Goal: Task Accomplishment & Management: Use online tool/utility

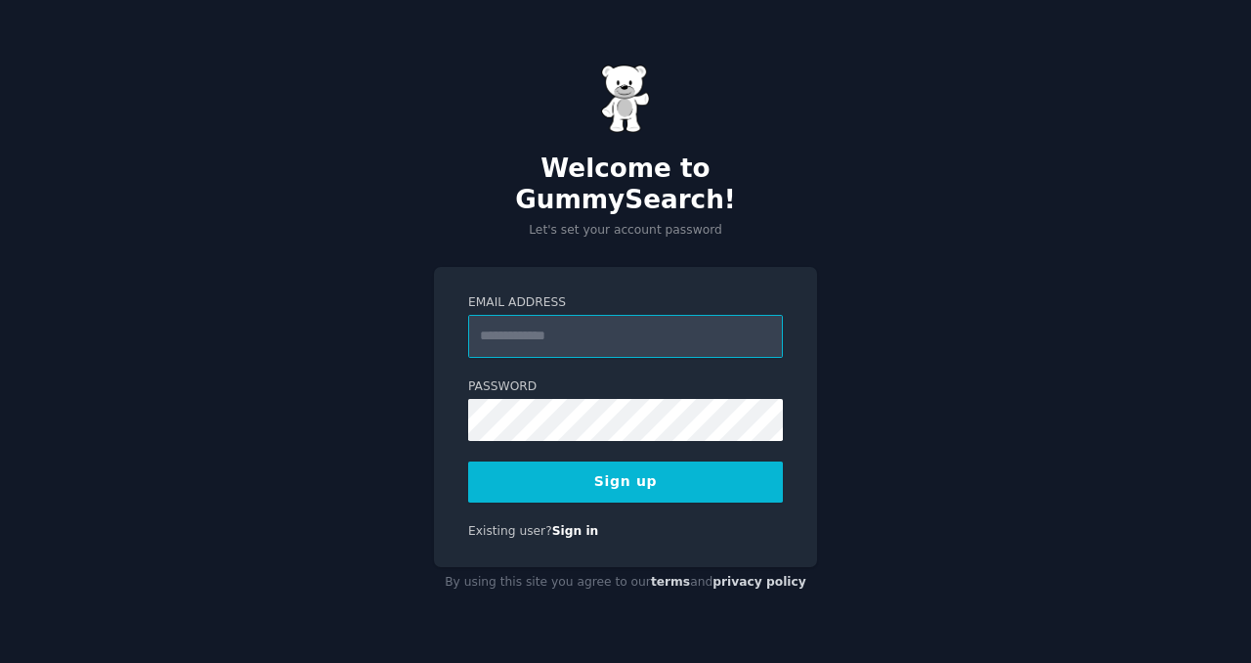
paste input "**********"
type input "**********"
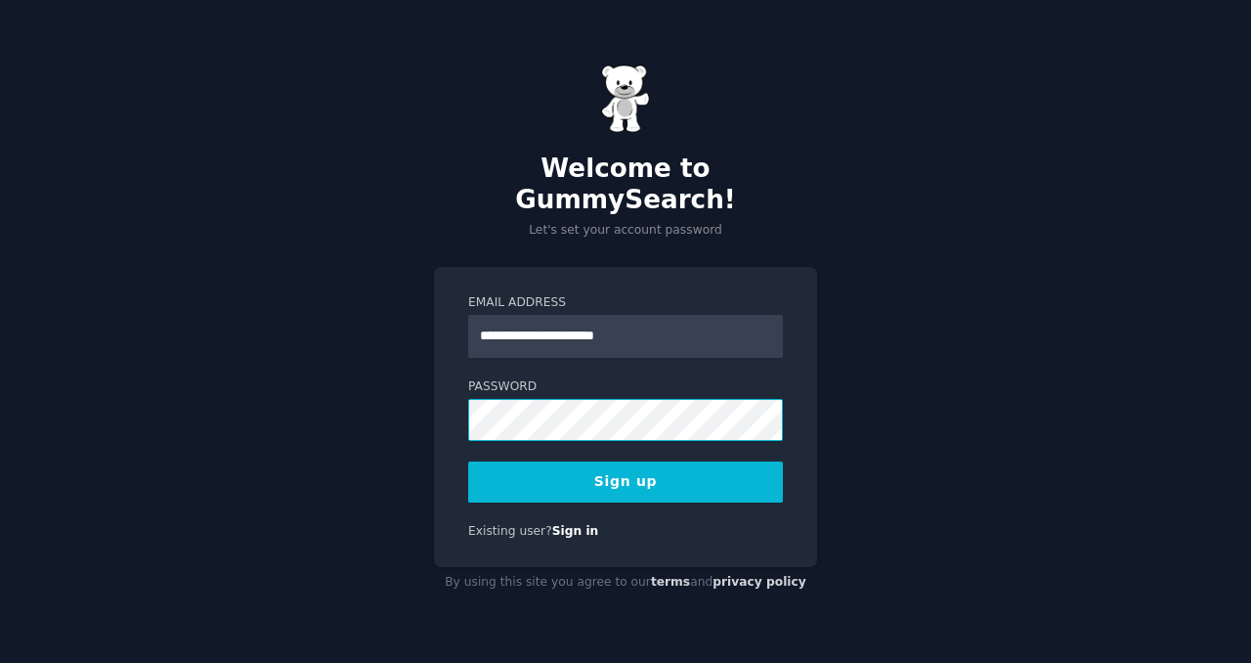
click at [468, 461] on button "Sign up" at bounding box center [625, 481] width 315 height 41
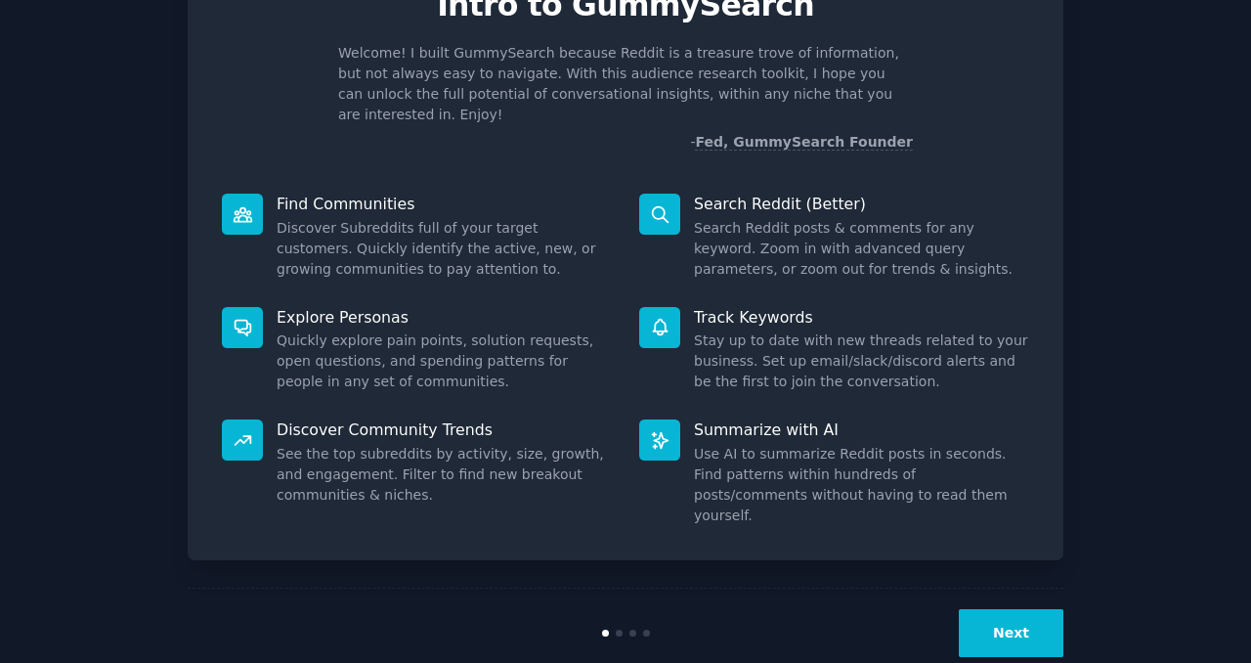
click at [1022, 609] on button "Next" at bounding box center [1011, 633] width 105 height 48
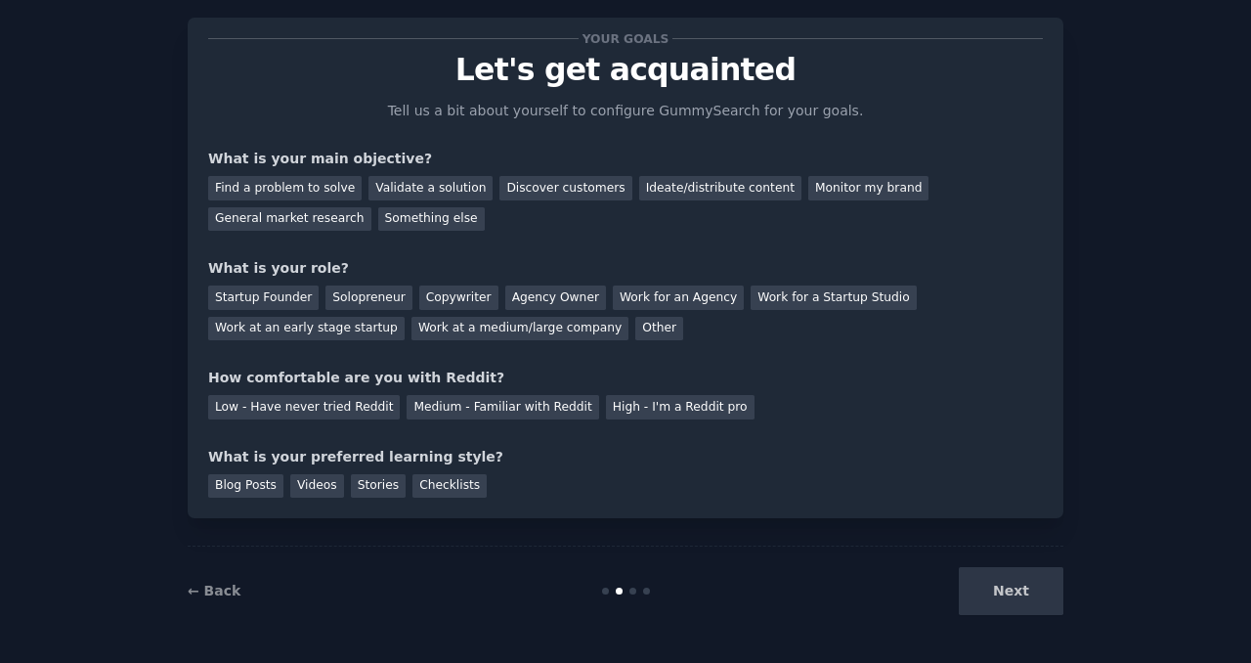
scroll to position [36, 0]
click at [399, 195] on div "Validate a solution" at bounding box center [431, 189] width 124 height 24
click at [332, 298] on div "Solopreneur" at bounding box center [369, 298] width 86 height 24
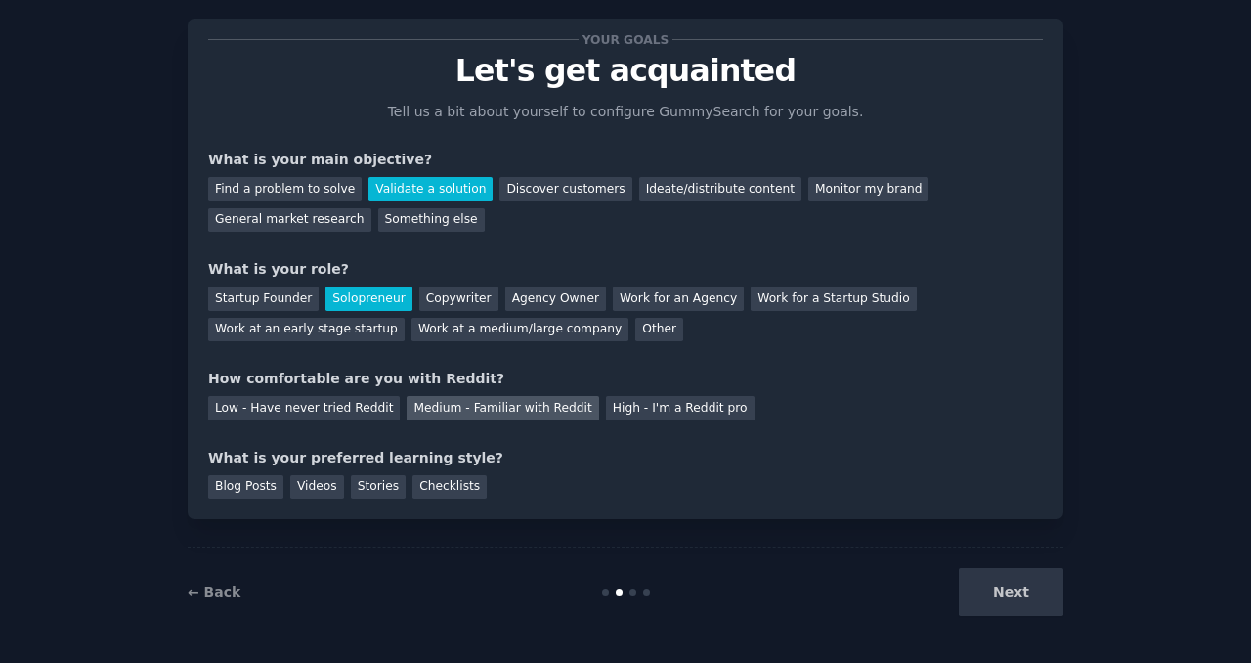
click at [452, 413] on div "Medium - Familiar with Reddit" at bounding box center [503, 408] width 192 height 24
click at [351, 478] on div "Stories" at bounding box center [378, 487] width 55 height 24
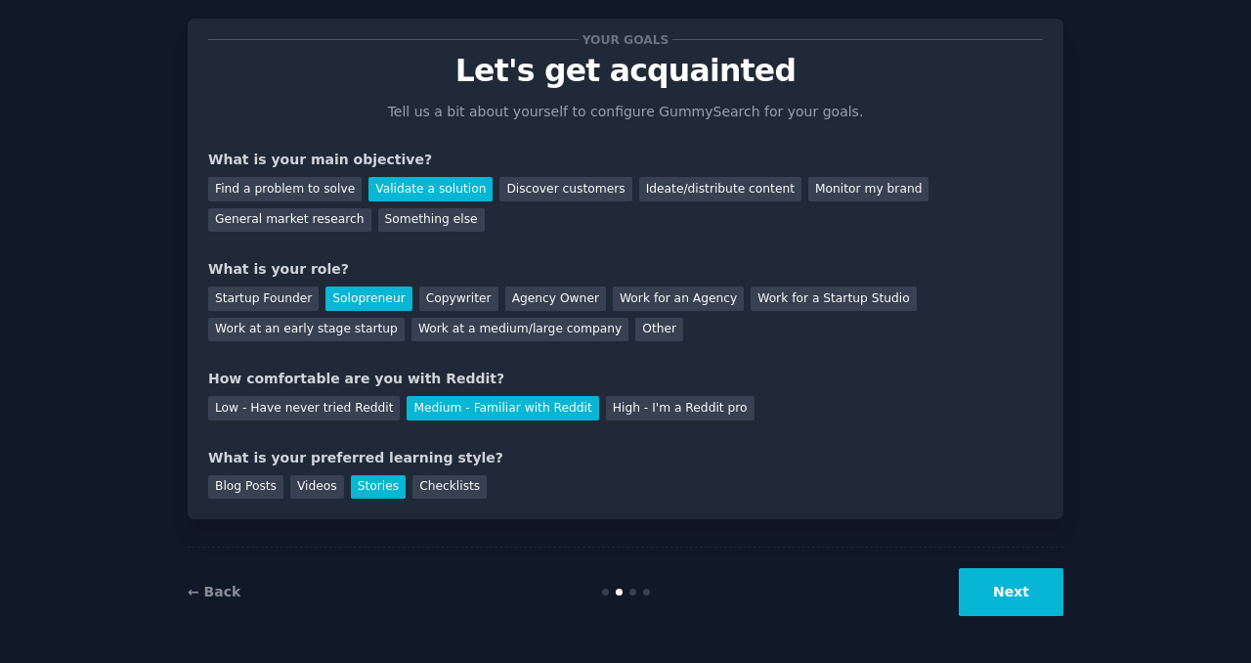
click at [1101, 617] on div "Your goals Let's get acquainted Tell us a bit about yourself to configure Gummy…" at bounding box center [625, 313] width 1196 height 645
click at [1044, 593] on button "Next" at bounding box center [1011, 592] width 105 height 48
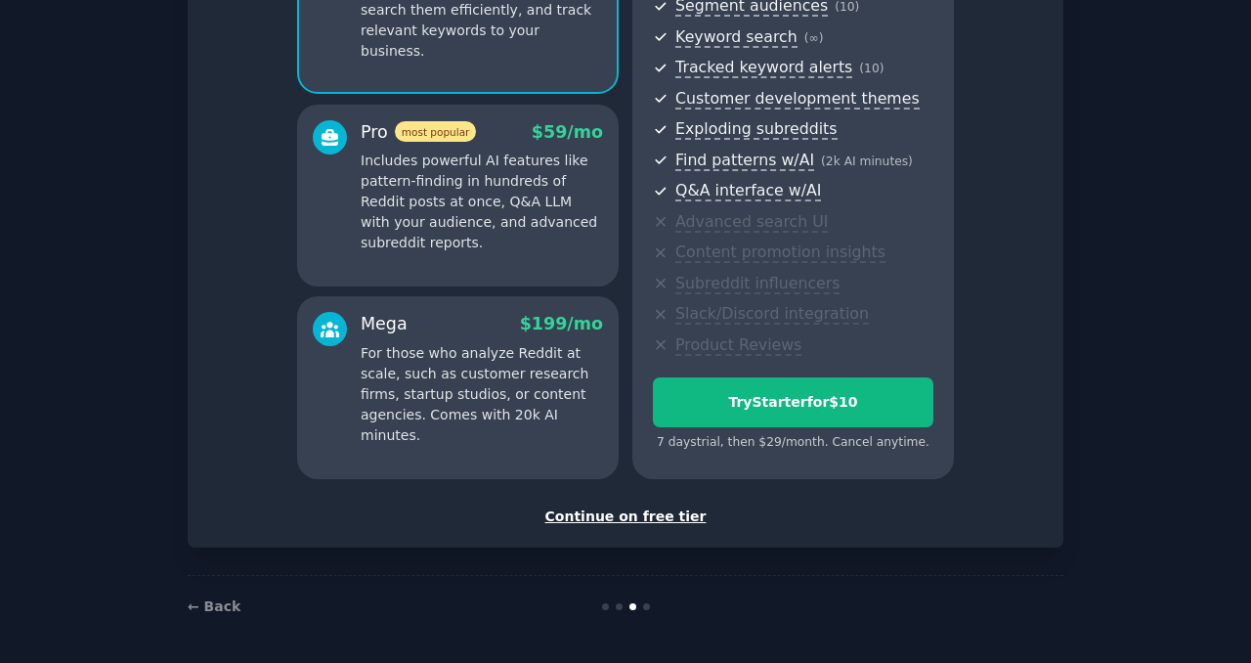
click at [663, 517] on div "Continue on free tier" at bounding box center [625, 516] width 835 height 21
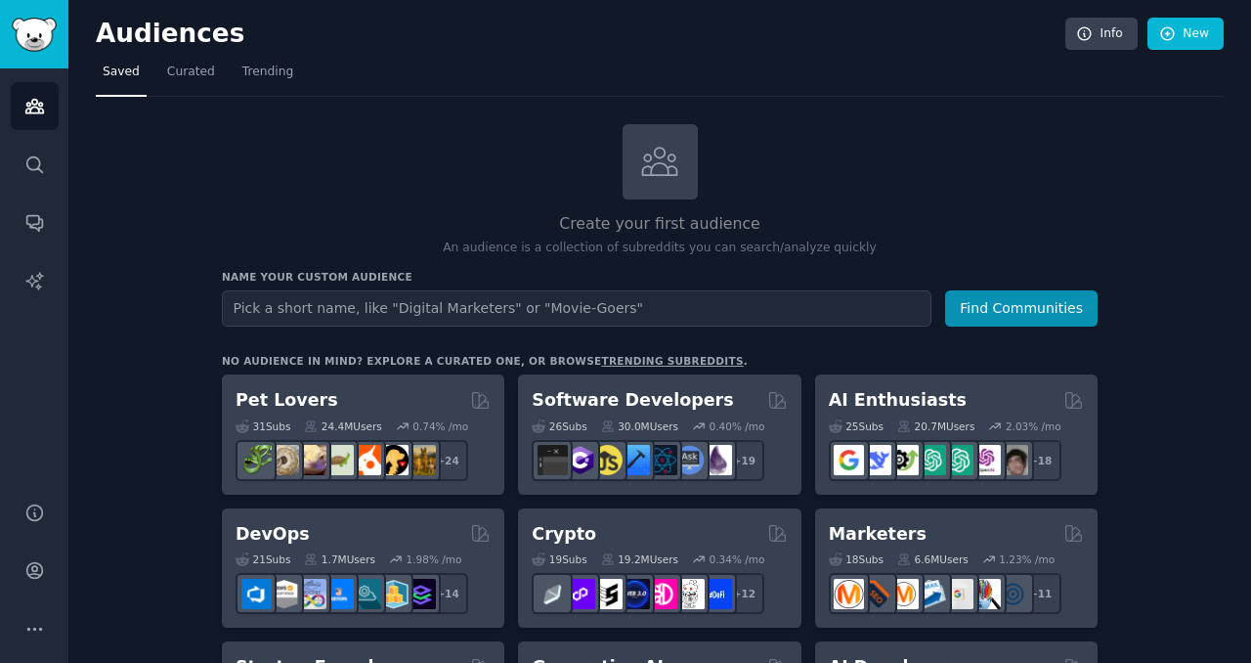
click at [624, 315] on input "text" at bounding box center [577, 308] width 710 height 36
click at [32, 156] on icon "Sidebar" at bounding box center [34, 164] width 16 height 16
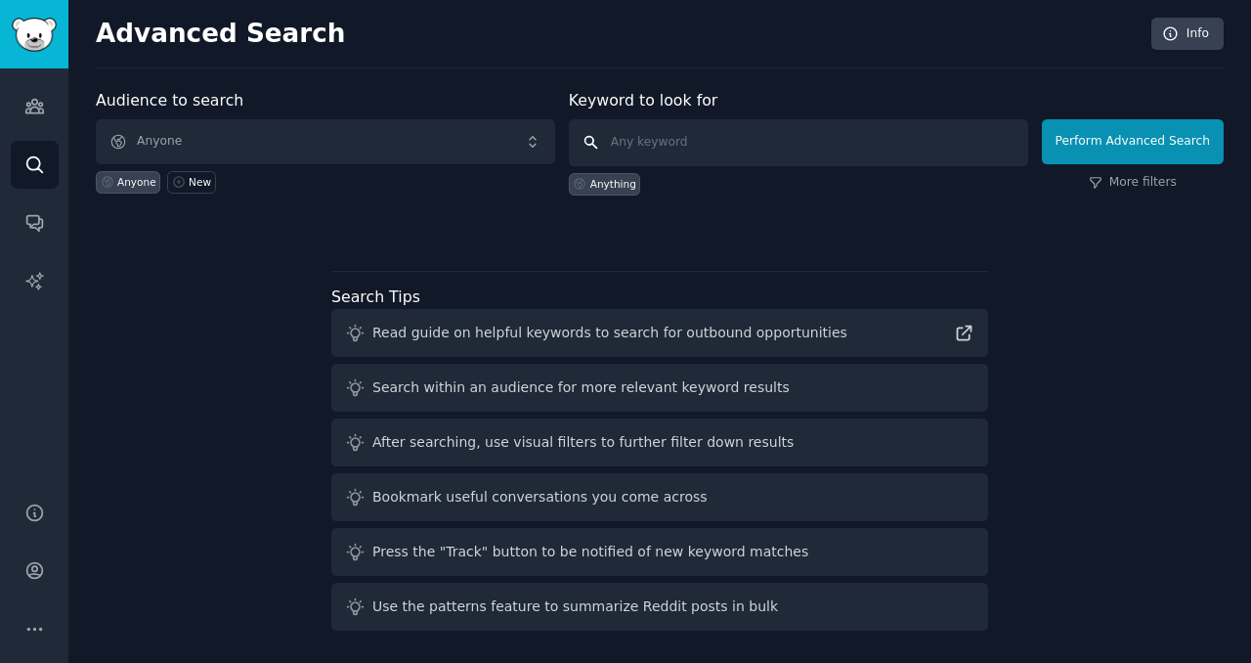
click at [748, 148] on input "text" at bounding box center [798, 142] width 459 height 47
type input "unreal snacks"
click button "Perform Advanced Search" at bounding box center [1133, 141] width 182 height 45
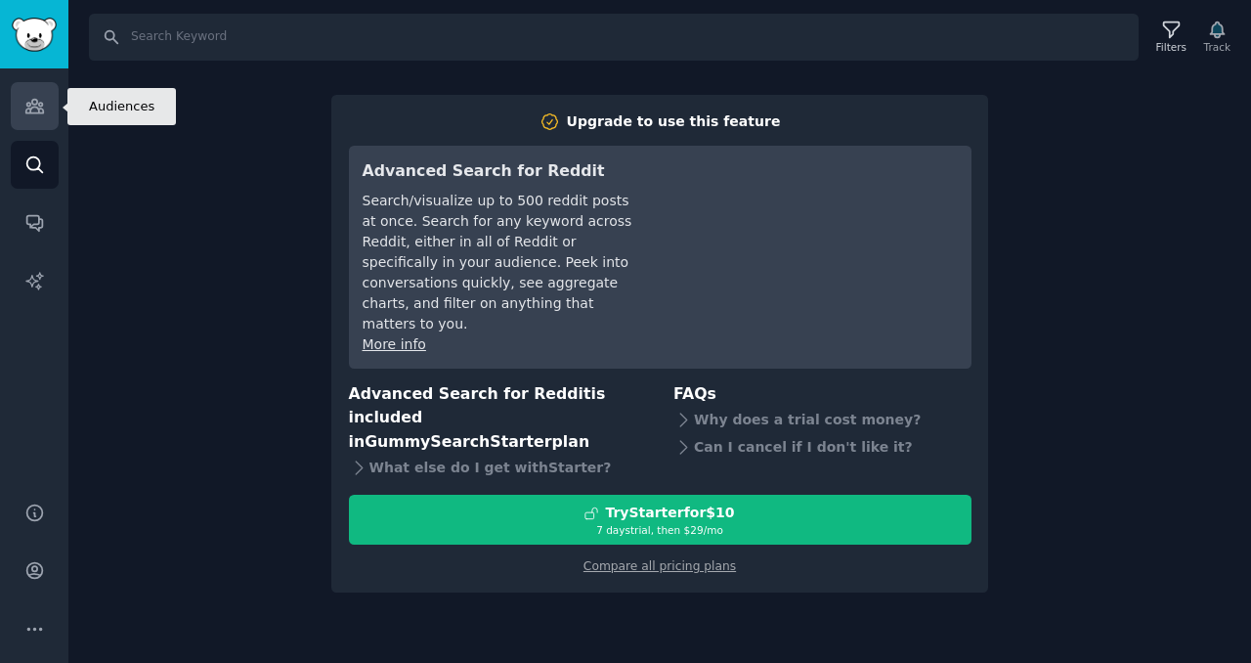
click at [40, 100] on icon "Sidebar" at bounding box center [34, 106] width 21 height 21
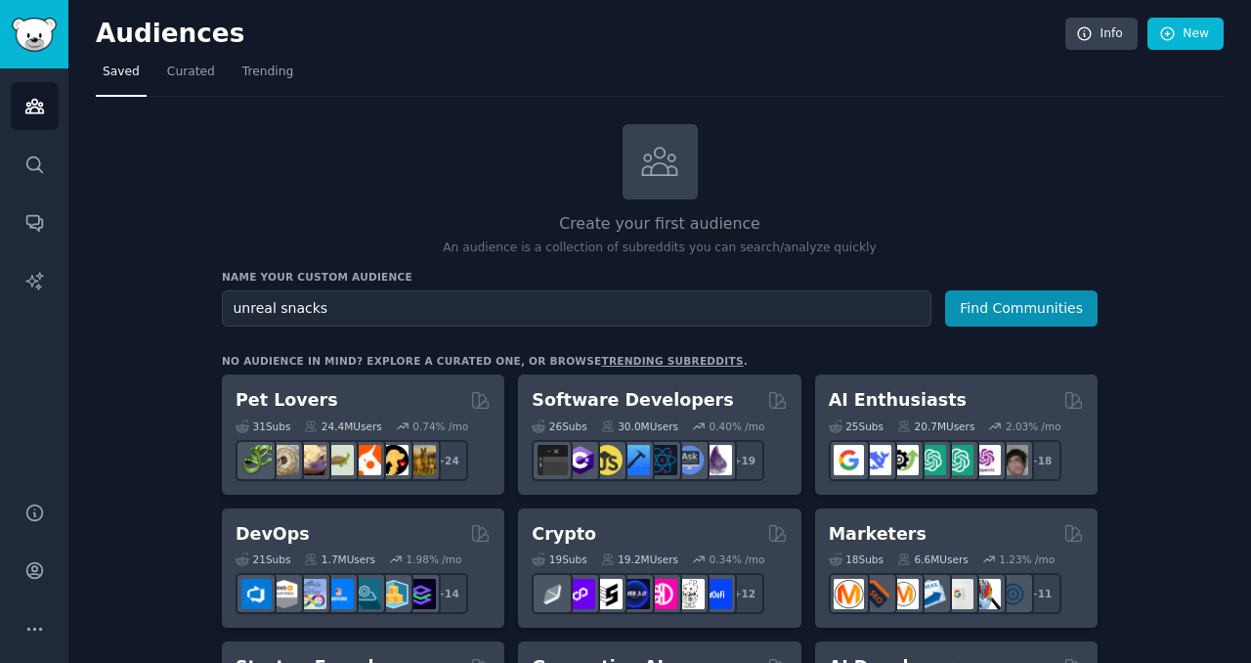
type input "unreal snacks"
click at [945, 290] on button "Find Communities" at bounding box center [1021, 308] width 152 height 36
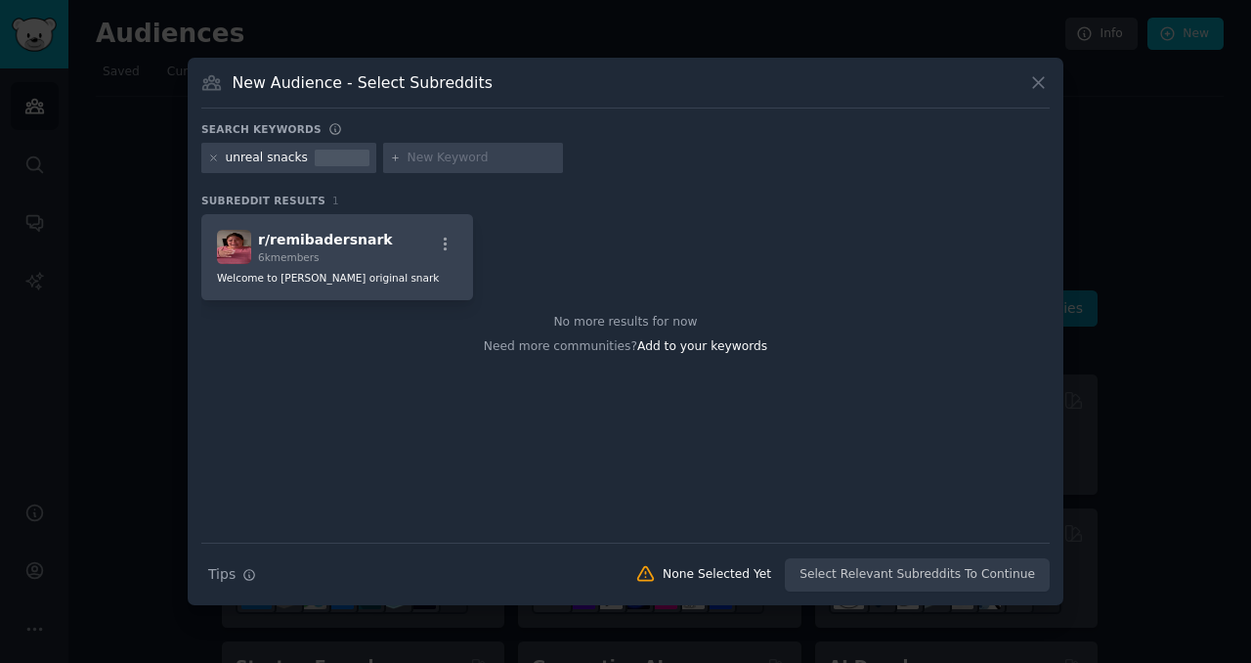
click at [1044, 101] on div "New Audience - Select Subreddits" at bounding box center [625, 89] width 848 height 37
click at [1028, 81] on icon at bounding box center [1038, 82] width 21 height 21
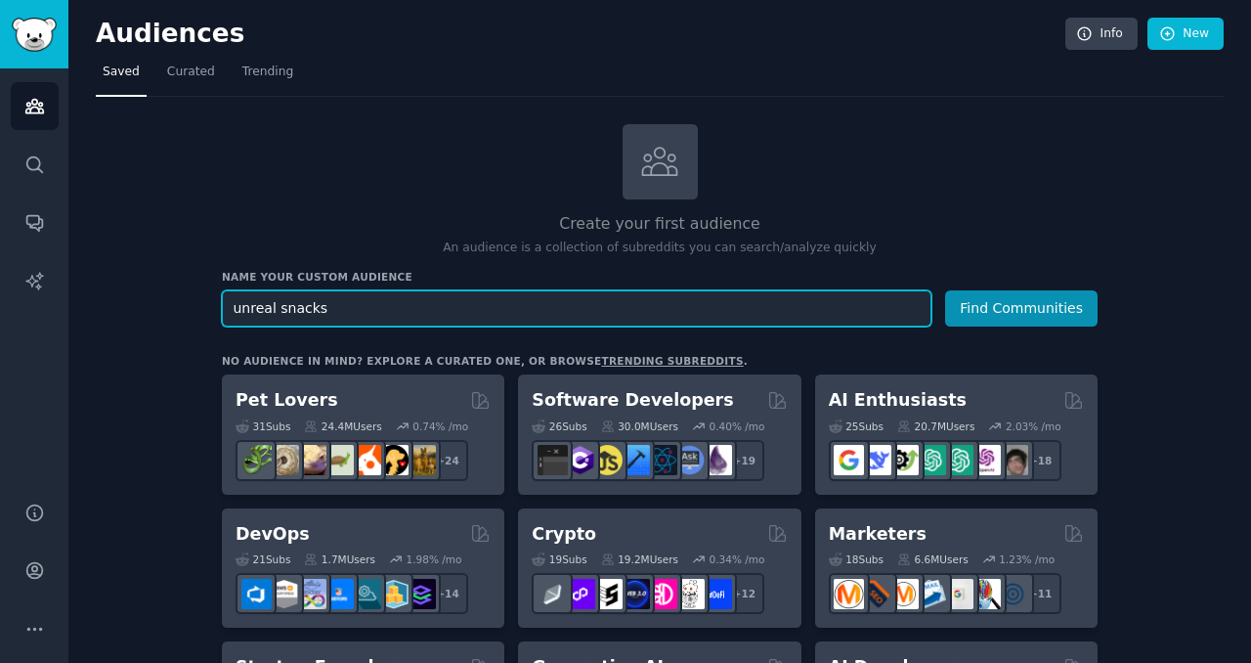
drag, startPoint x: 428, startPoint y: 308, endPoint x: 203, endPoint y: 281, distance: 226.5
type input "herb pharm"
click at [945, 290] on button "Find Communities" at bounding box center [1021, 308] width 152 height 36
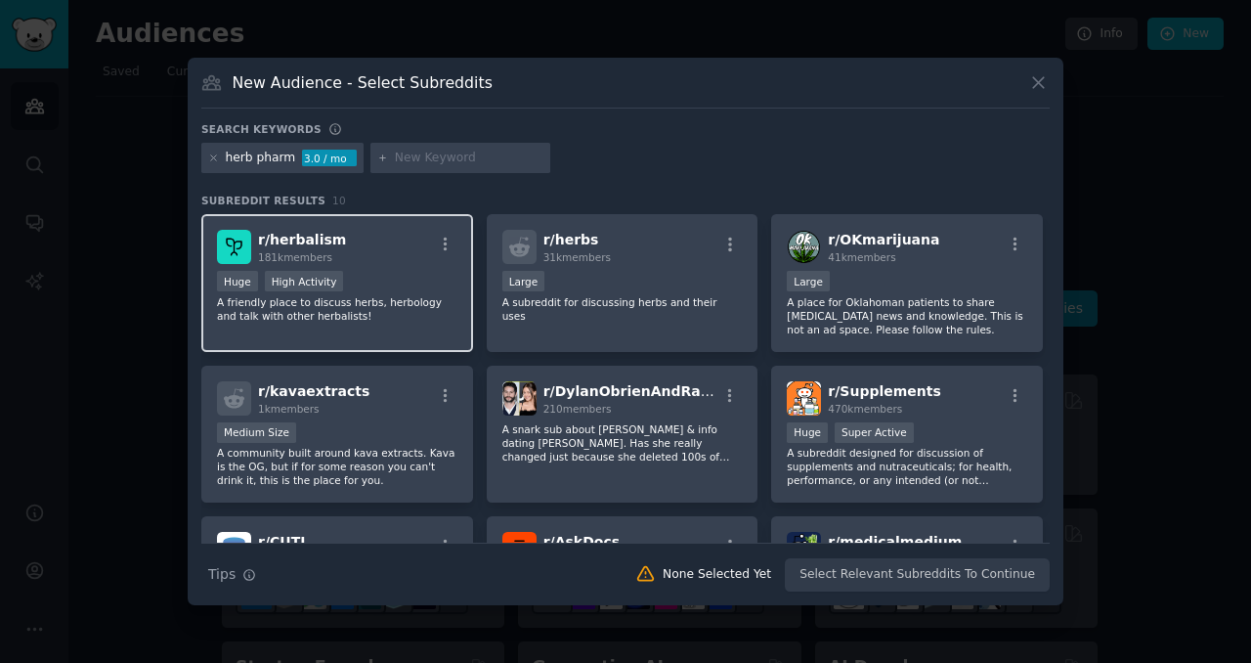
click at [377, 303] on p "A friendly place to discuss herbs, herbology and talk with other herbalists!" at bounding box center [337, 308] width 240 height 27
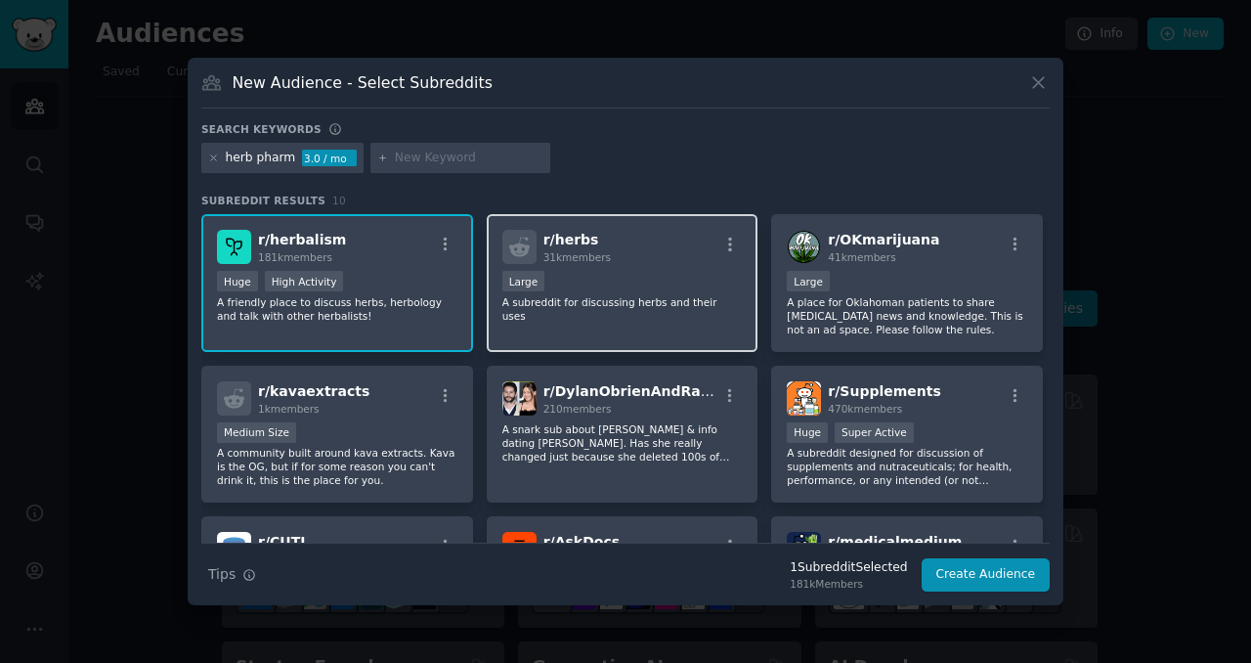
click at [596, 324] on div "r/ herbs 31k members Large A subreddit for discussing herbs and their uses" at bounding box center [623, 283] width 272 height 138
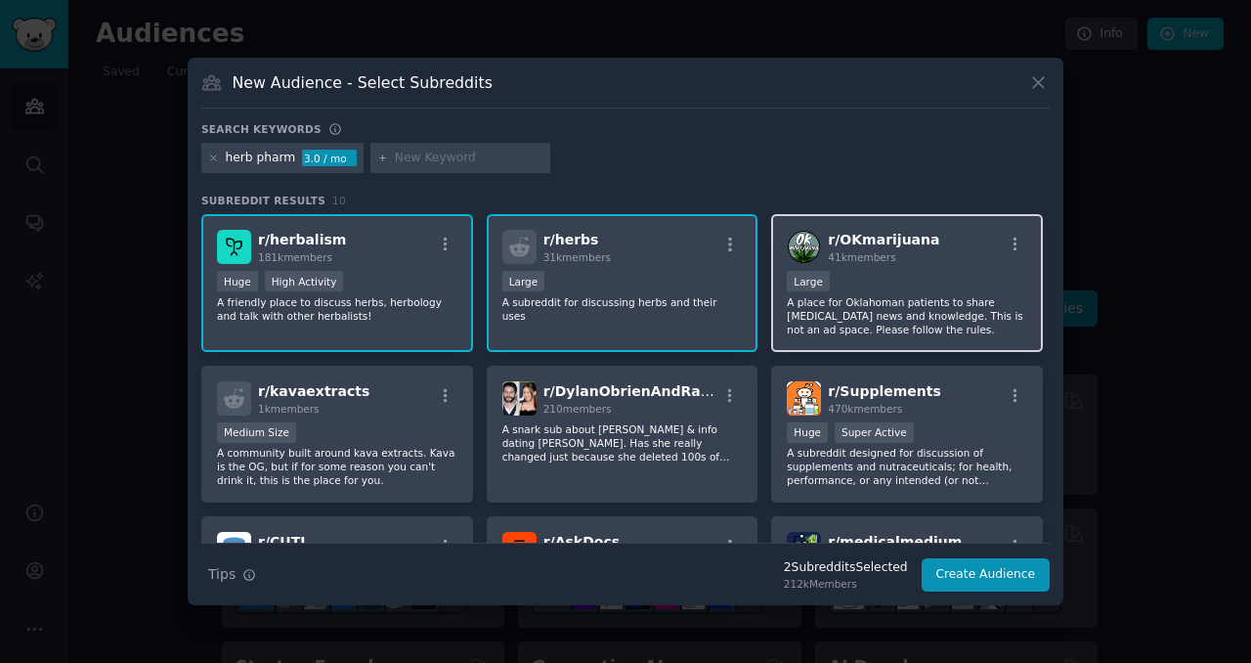
click at [848, 290] on div "Large" at bounding box center [907, 283] width 240 height 24
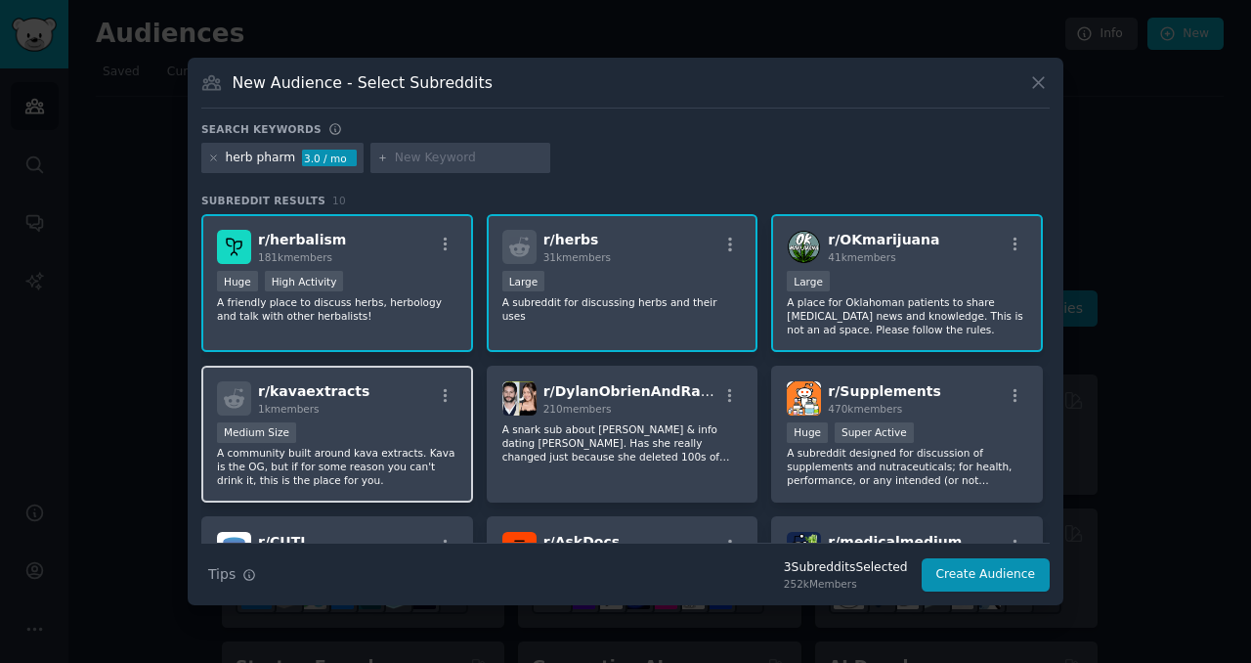
click at [406, 479] on p "A community built around kava extracts. Kava is the OG, but if for some reason …" at bounding box center [337, 466] width 240 height 41
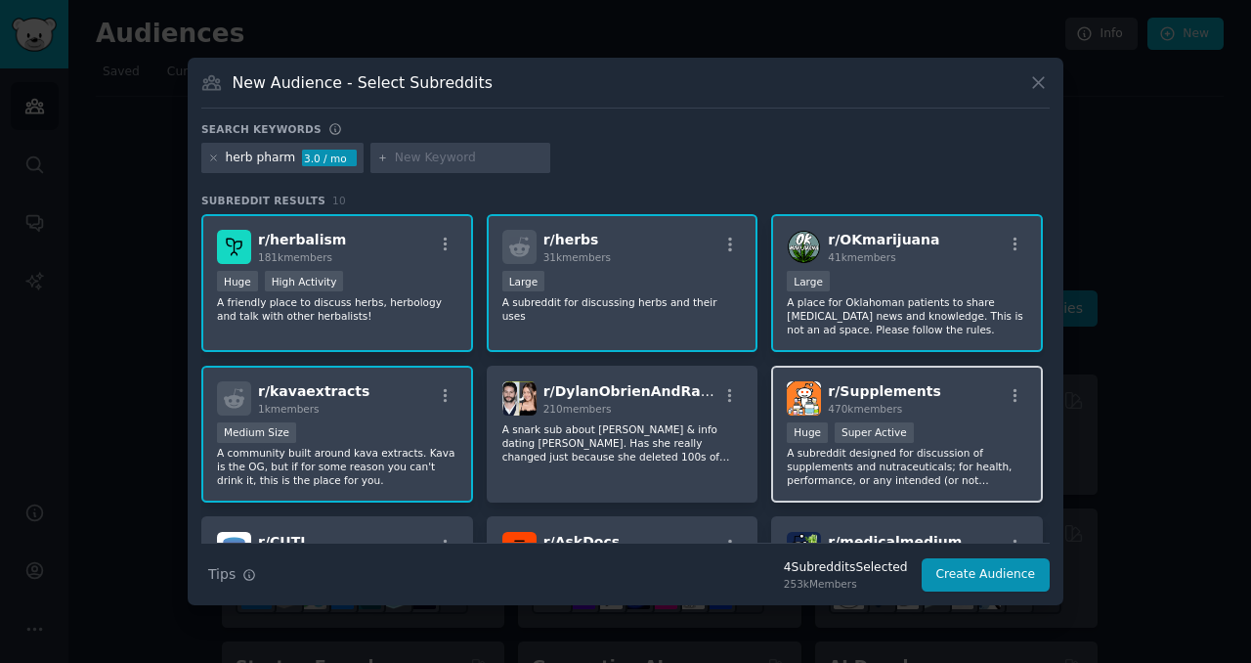
click at [938, 484] on p "A subreddit designed for discussion of supplements and nutraceuticals; for heal…" at bounding box center [907, 466] width 240 height 41
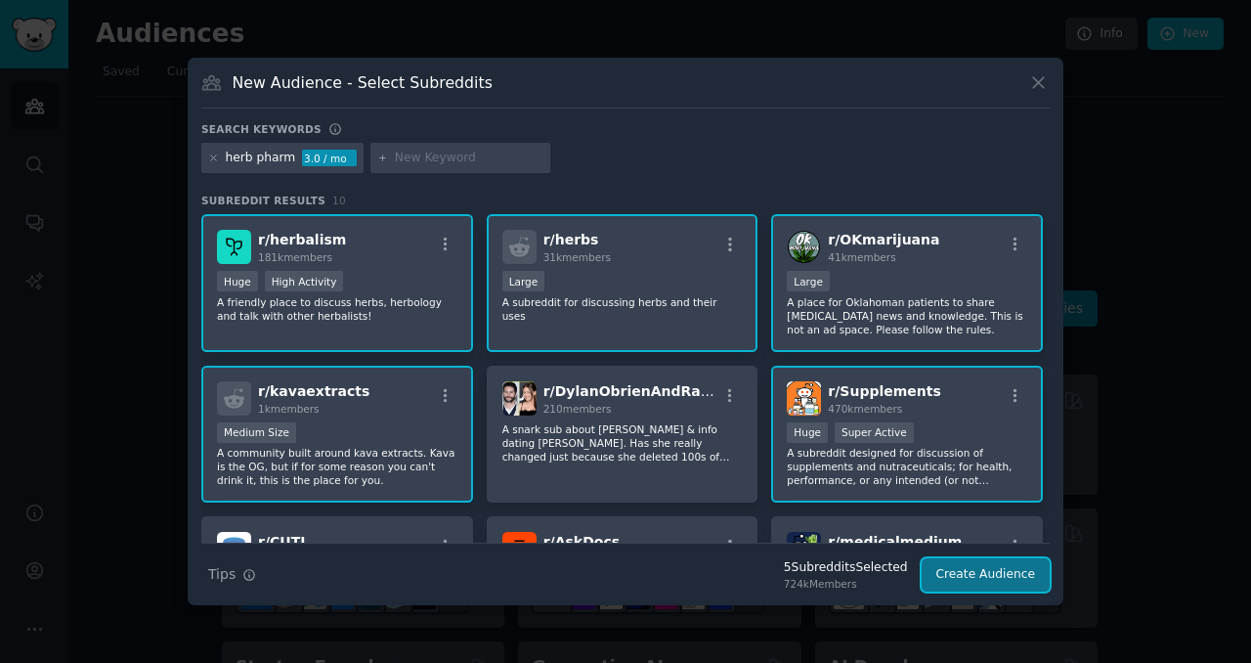
click at [1016, 578] on button "Create Audience" at bounding box center [986, 574] width 129 height 33
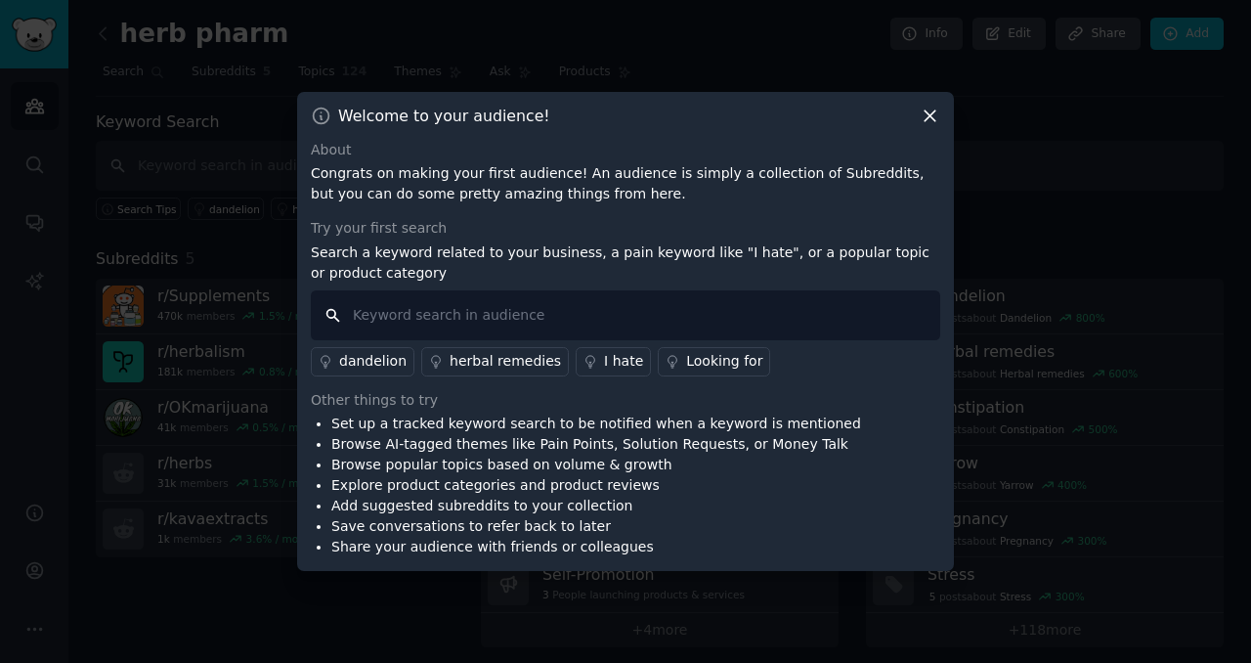
click at [540, 316] on input "text" at bounding box center [625, 315] width 629 height 50
type input "herb pharm"
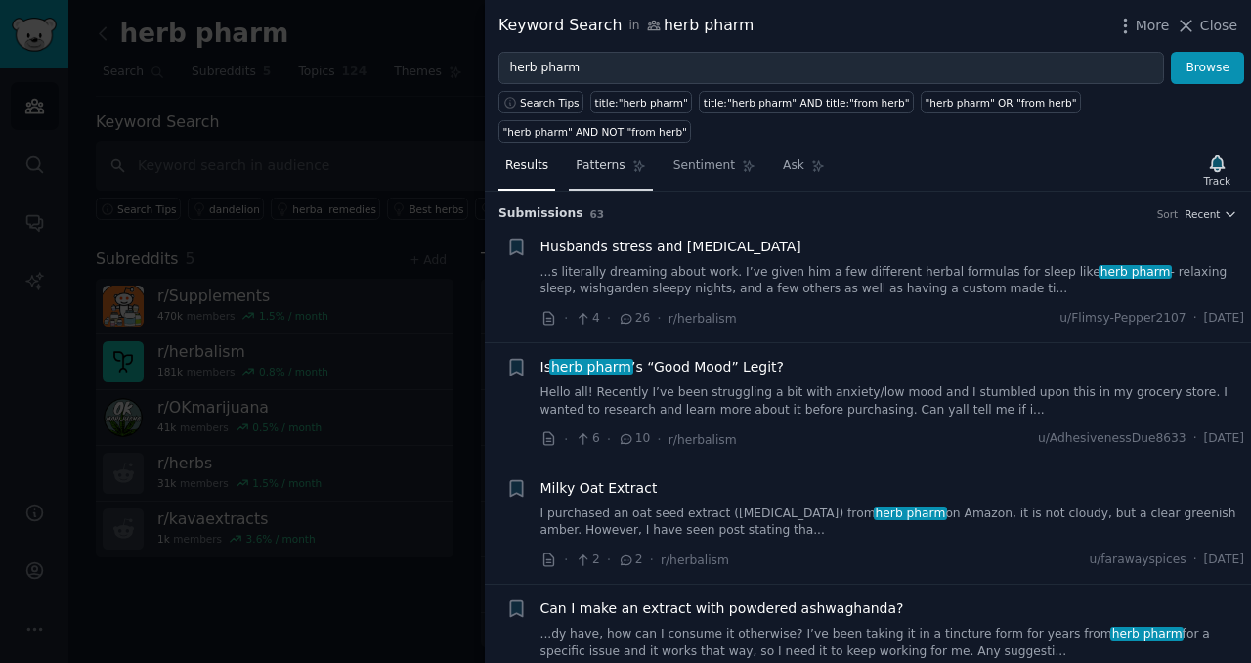
click at [608, 151] on link "Patterns" at bounding box center [610, 171] width 83 height 40
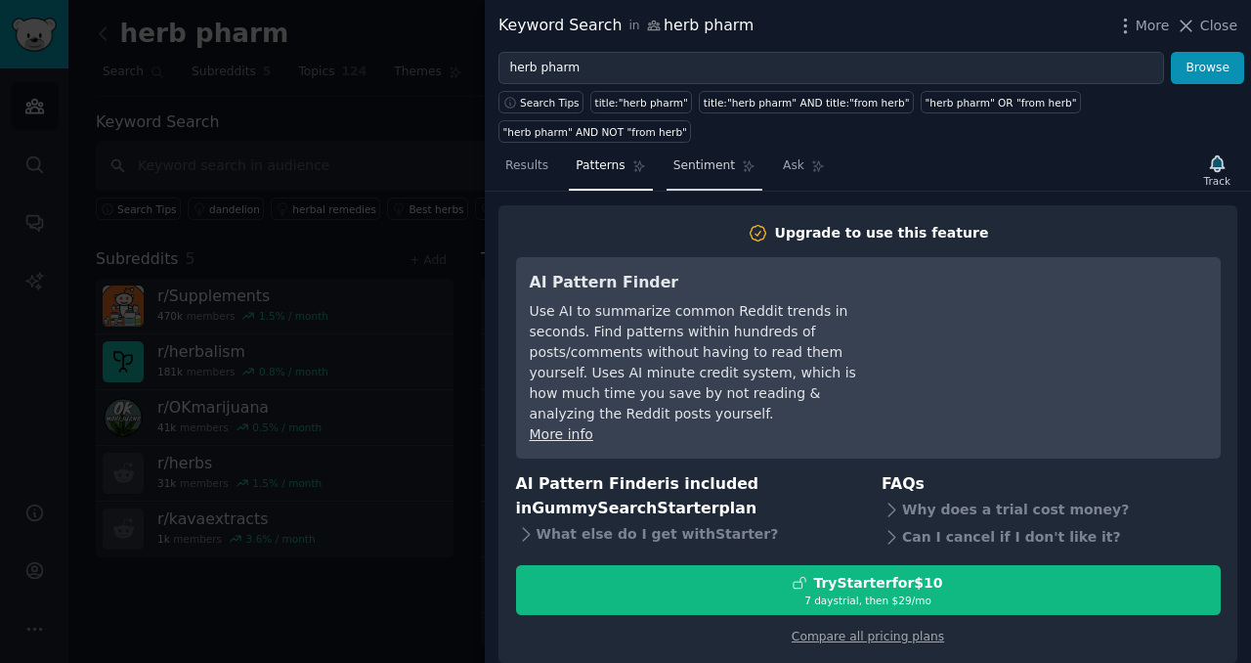
click at [690, 151] on link "Sentiment" at bounding box center [715, 171] width 96 height 40
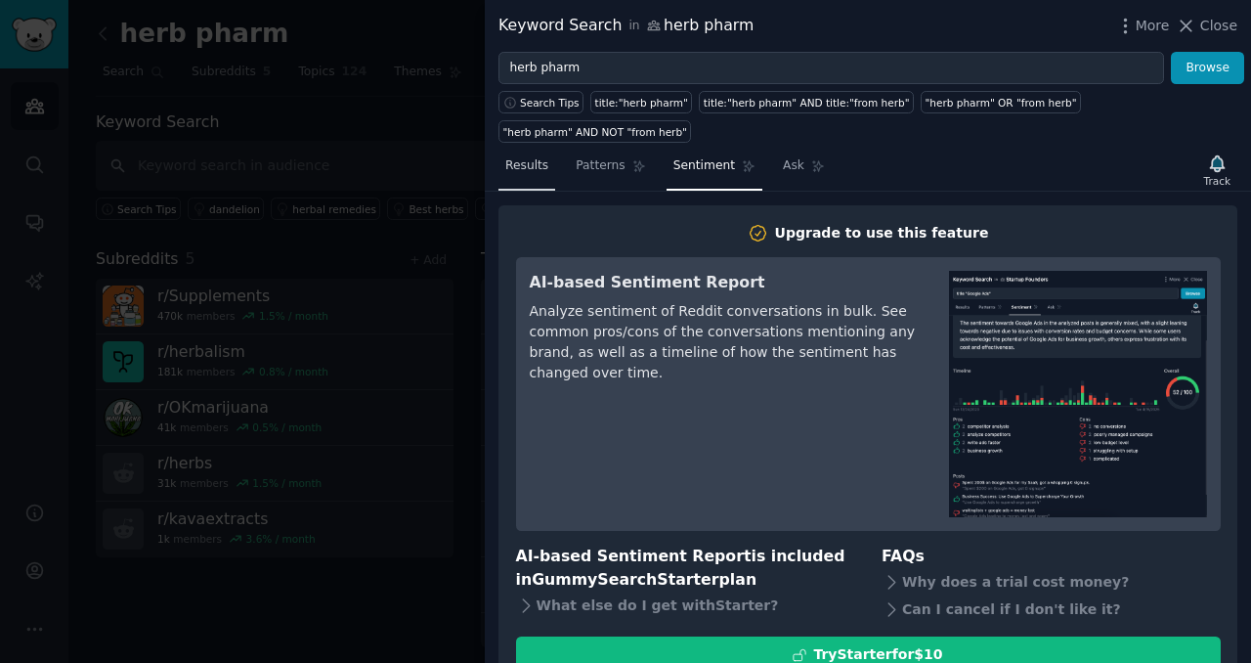
click at [538, 157] on span "Results" at bounding box center [526, 166] width 43 height 18
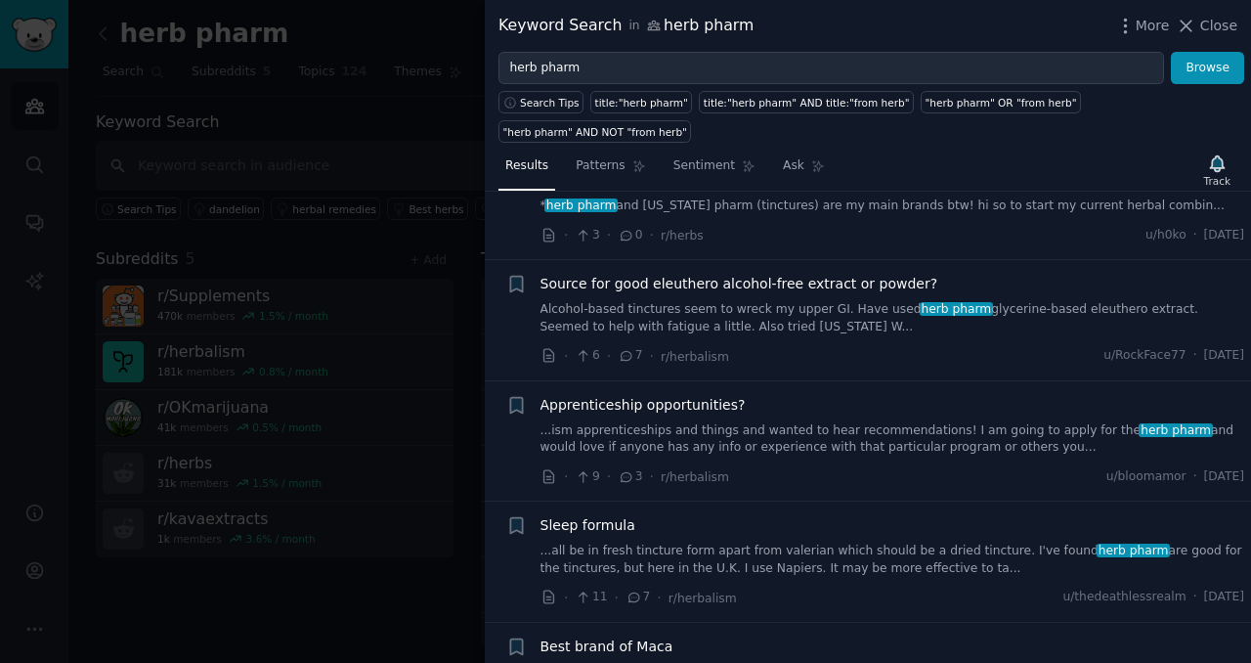
scroll to position [6952, 0]
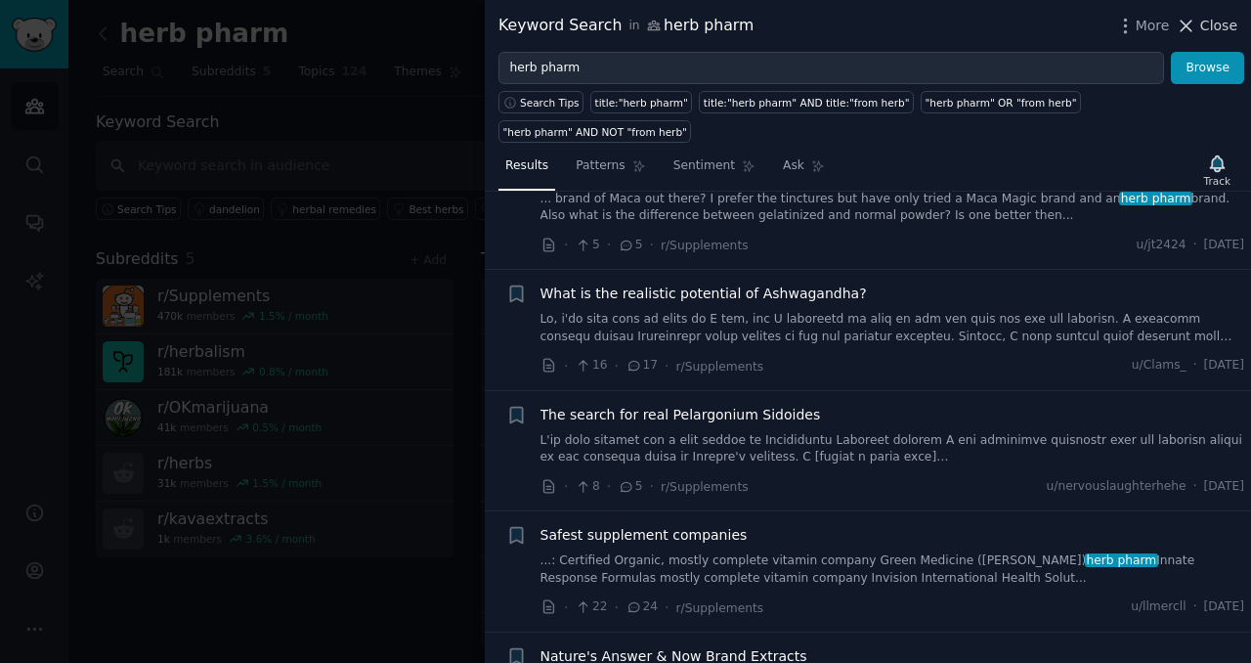
click at [1203, 22] on button "Close" at bounding box center [1207, 26] width 62 height 21
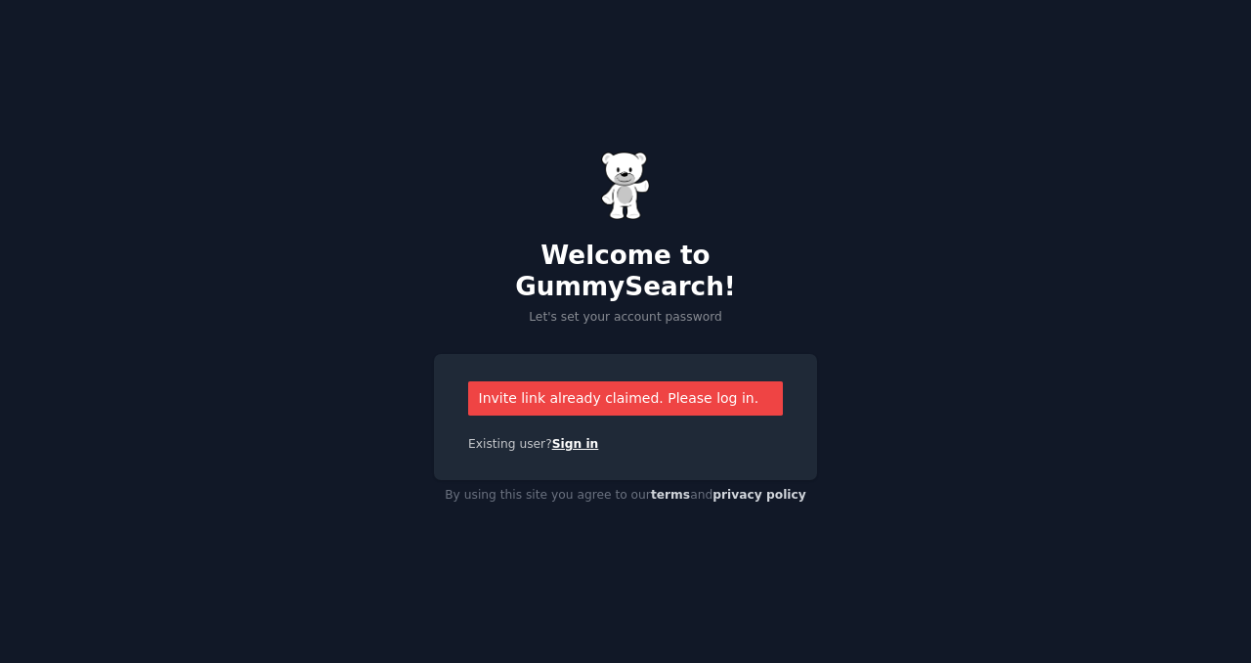
click at [561, 437] on link "Sign in" at bounding box center [575, 444] width 47 height 14
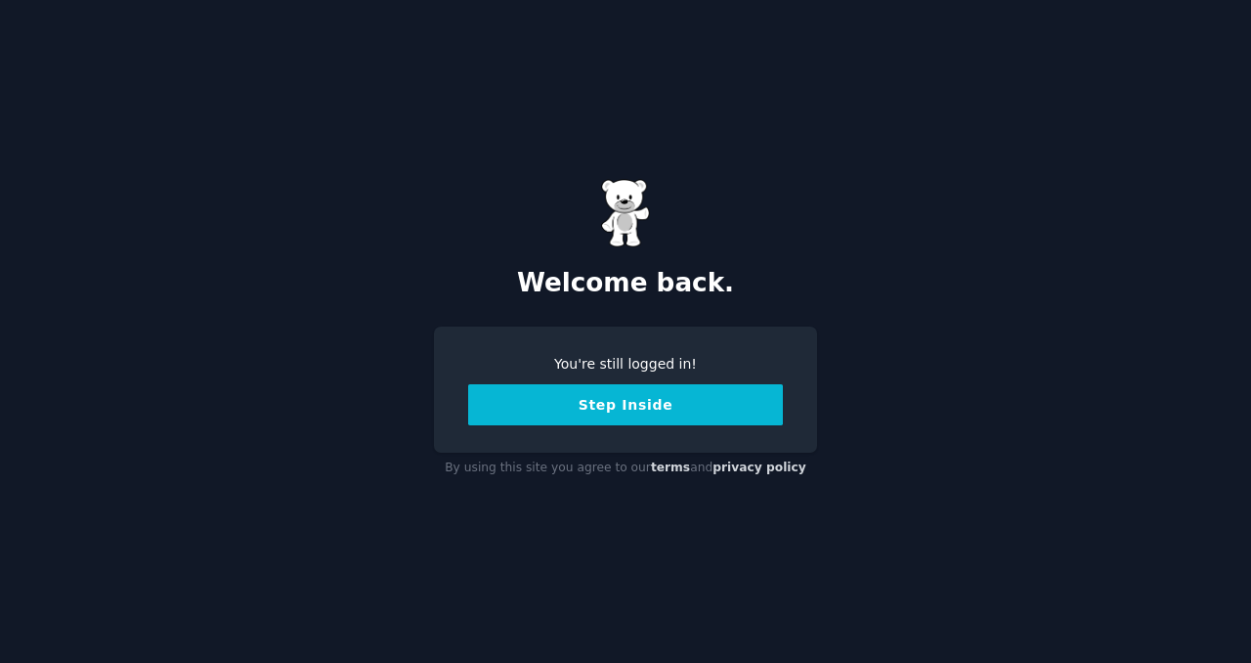
click at [566, 412] on button "Step Inside" at bounding box center [625, 404] width 315 height 41
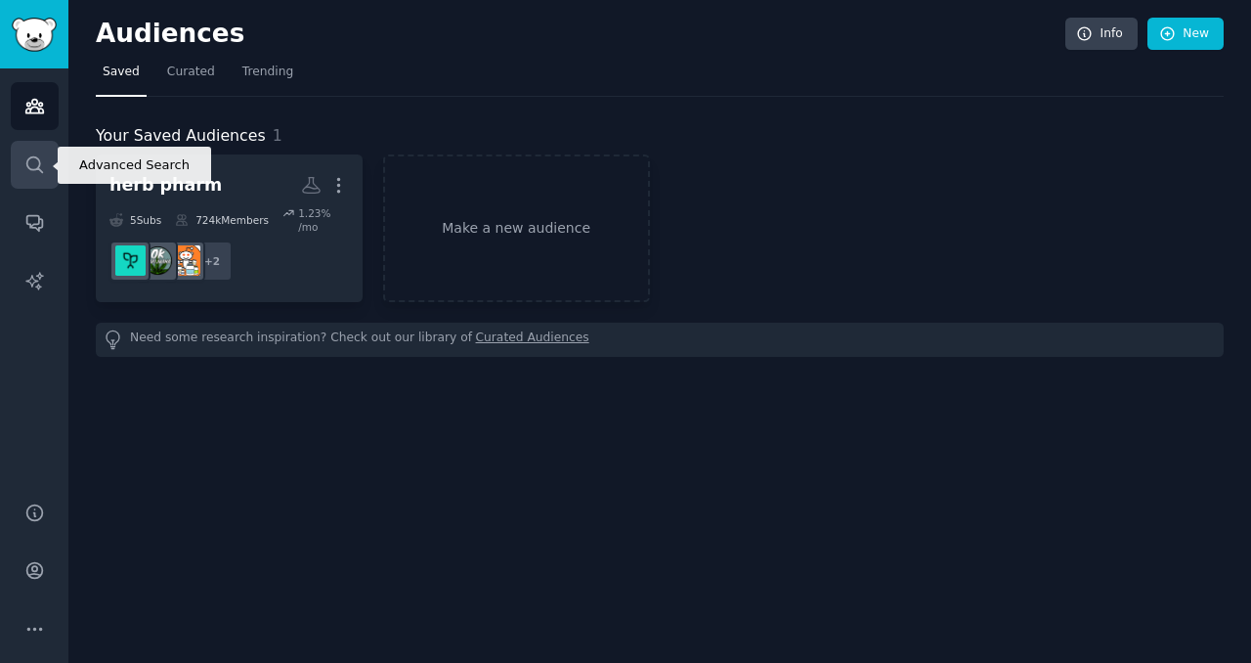
click at [21, 157] on link "Search" at bounding box center [35, 165] width 48 height 48
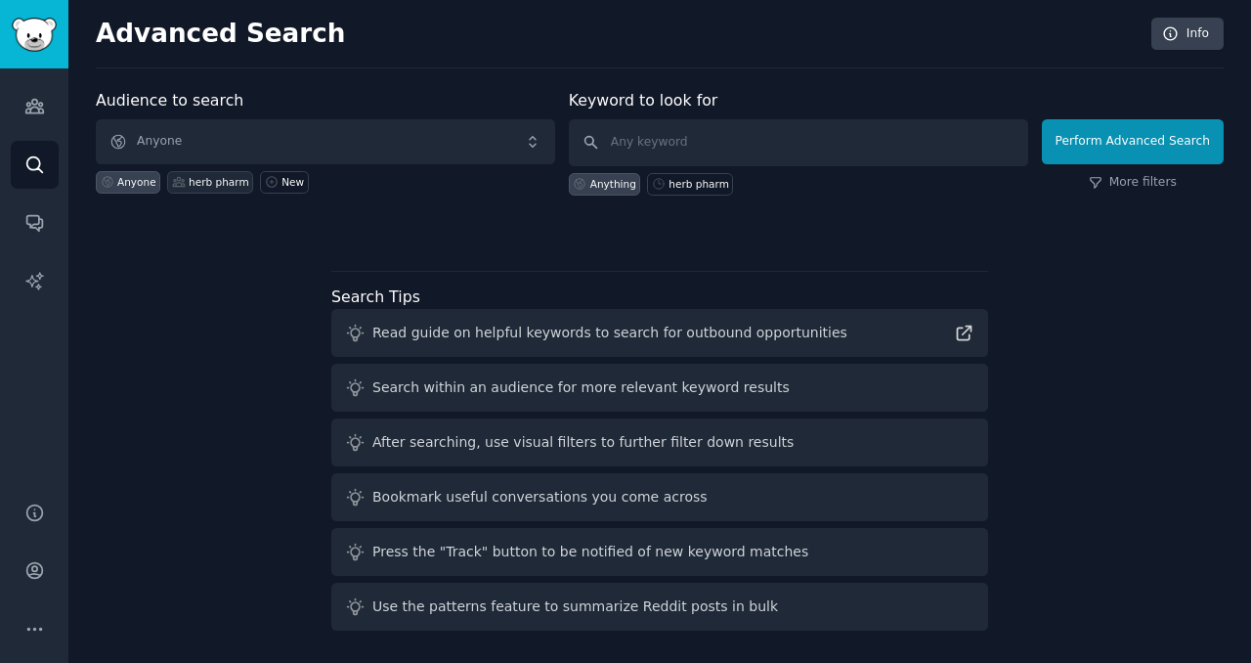
click at [219, 189] on div "herb pharm" at bounding box center [210, 182] width 86 height 22
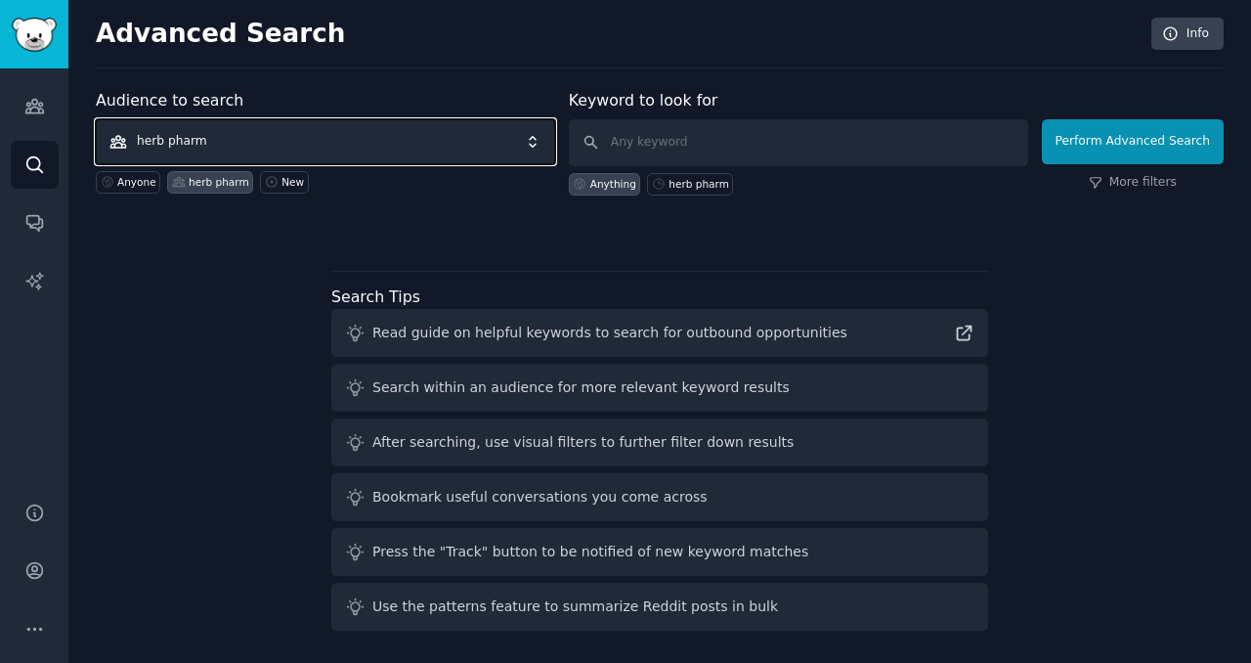
click at [338, 159] on span "herb pharm" at bounding box center [325, 141] width 459 height 45
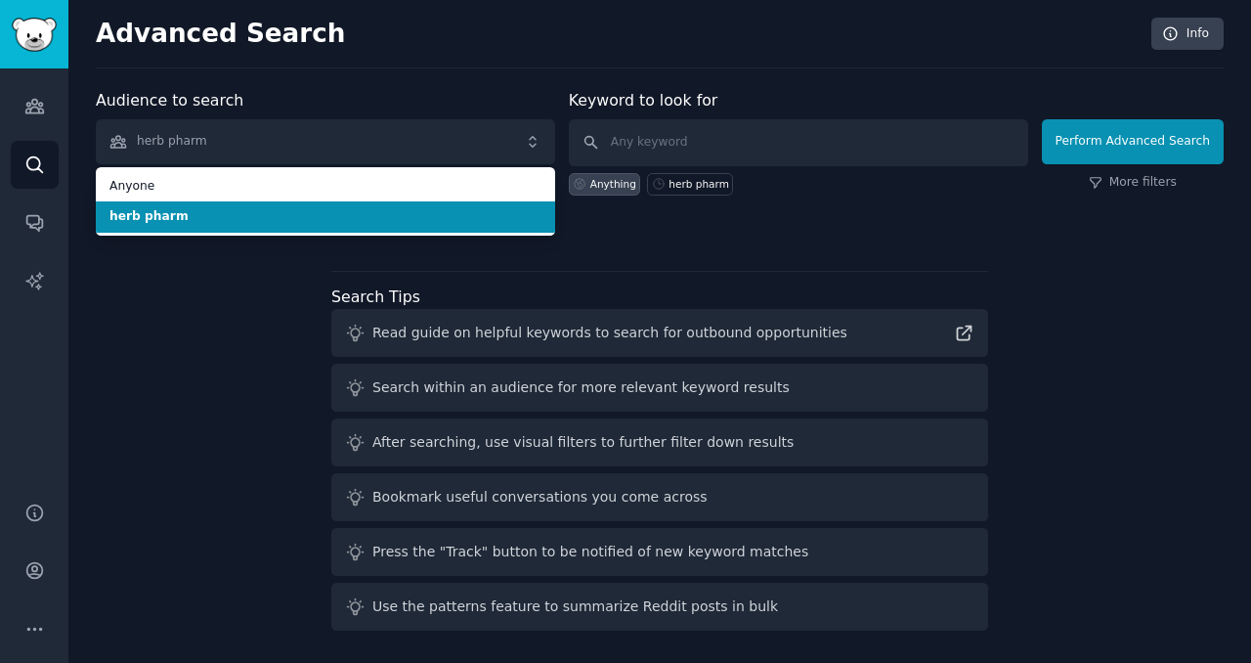
click at [282, 206] on li "herb pharm" at bounding box center [325, 216] width 459 height 31
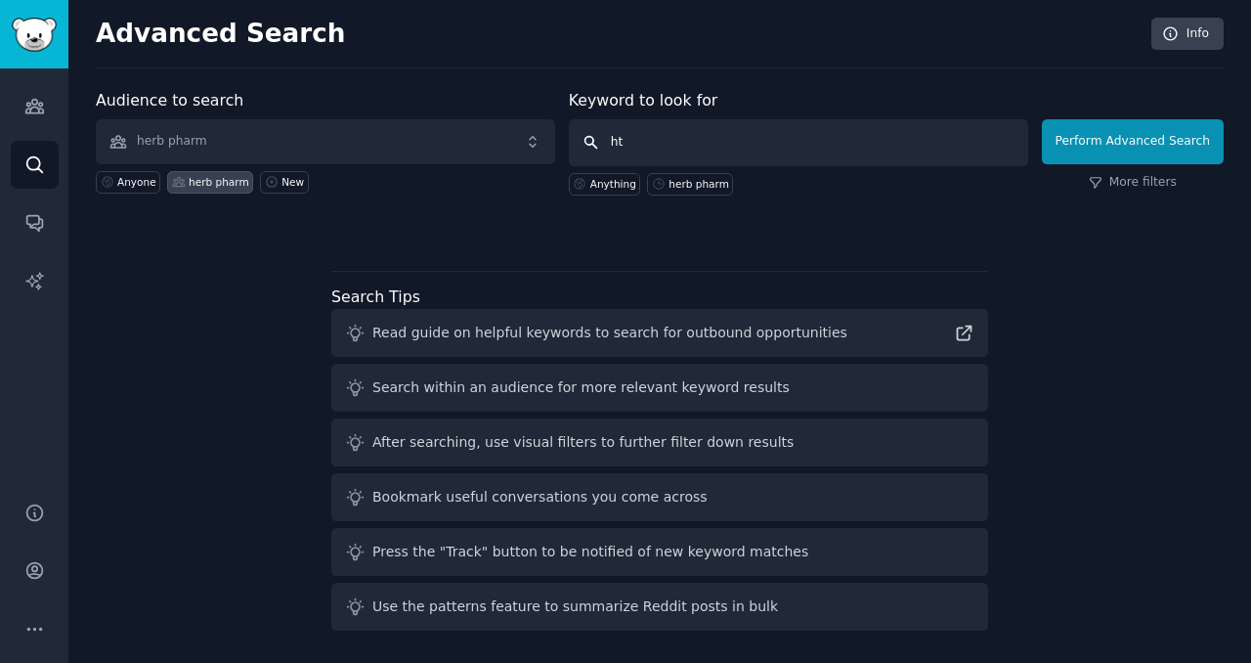
type input "h"
type input "tincture"
click button "Perform Advanced Search" at bounding box center [1133, 141] width 182 height 45
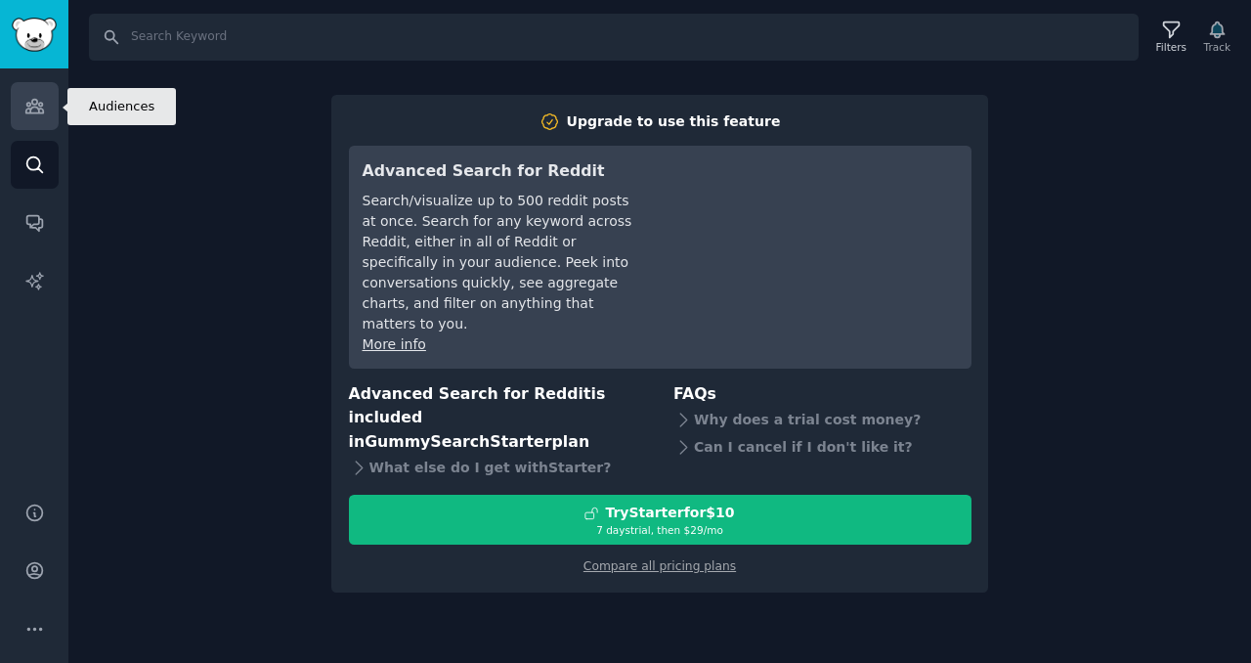
click at [39, 120] on link "Audiences" at bounding box center [35, 106] width 48 height 48
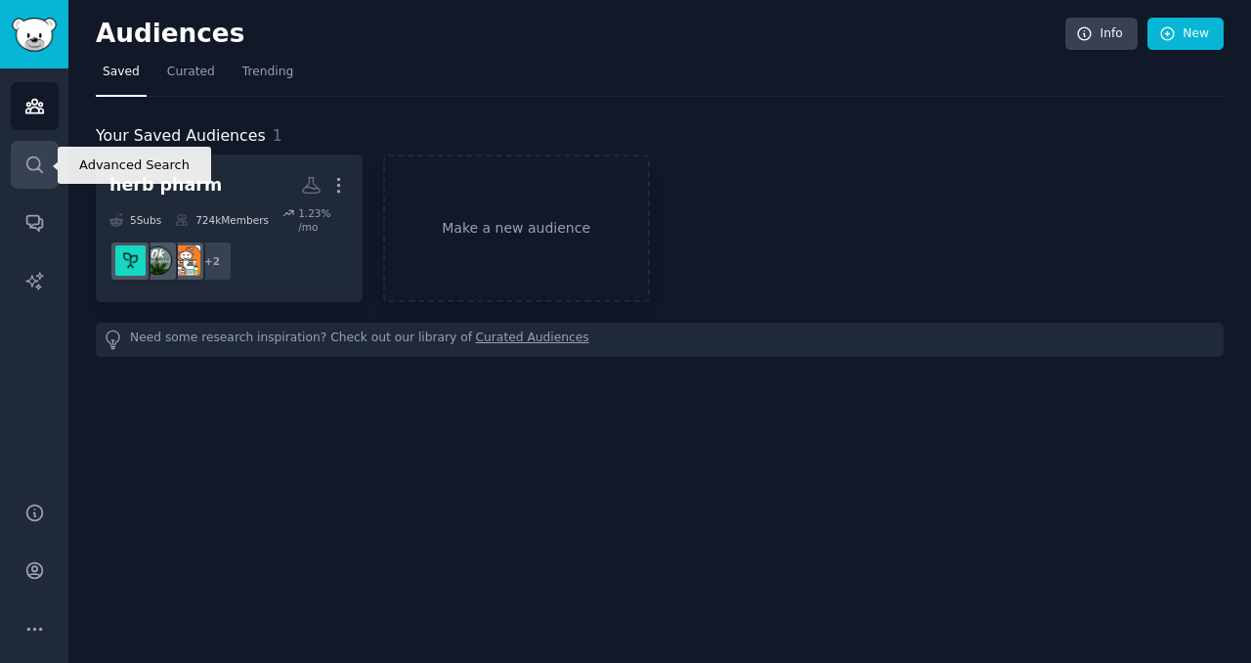
click at [27, 173] on icon "Sidebar" at bounding box center [34, 164] width 21 height 21
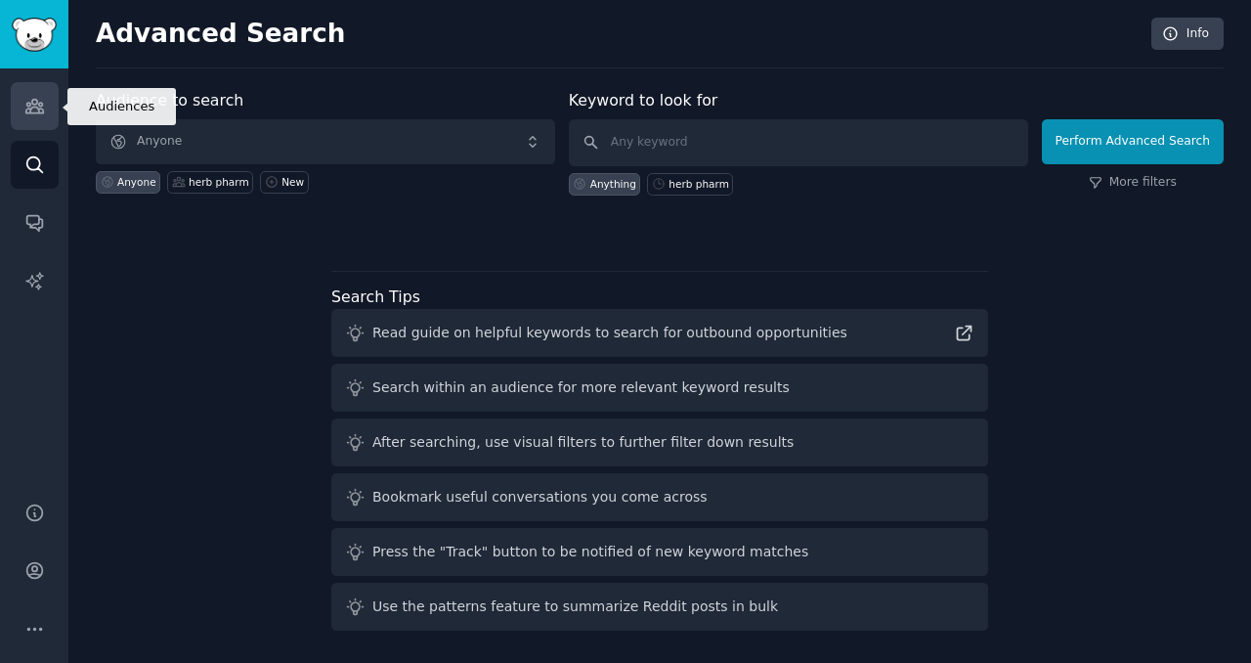
click at [22, 106] on link "Audiences" at bounding box center [35, 106] width 48 height 48
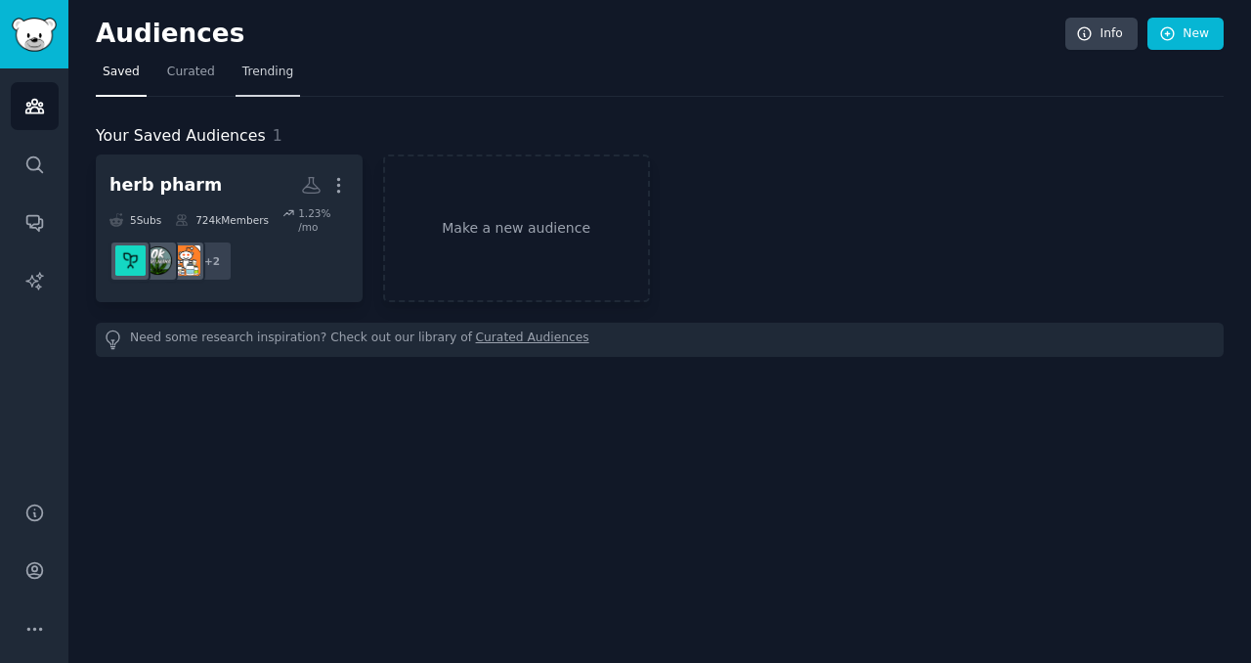
click at [264, 75] on span "Trending" at bounding box center [267, 73] width 51 height 18
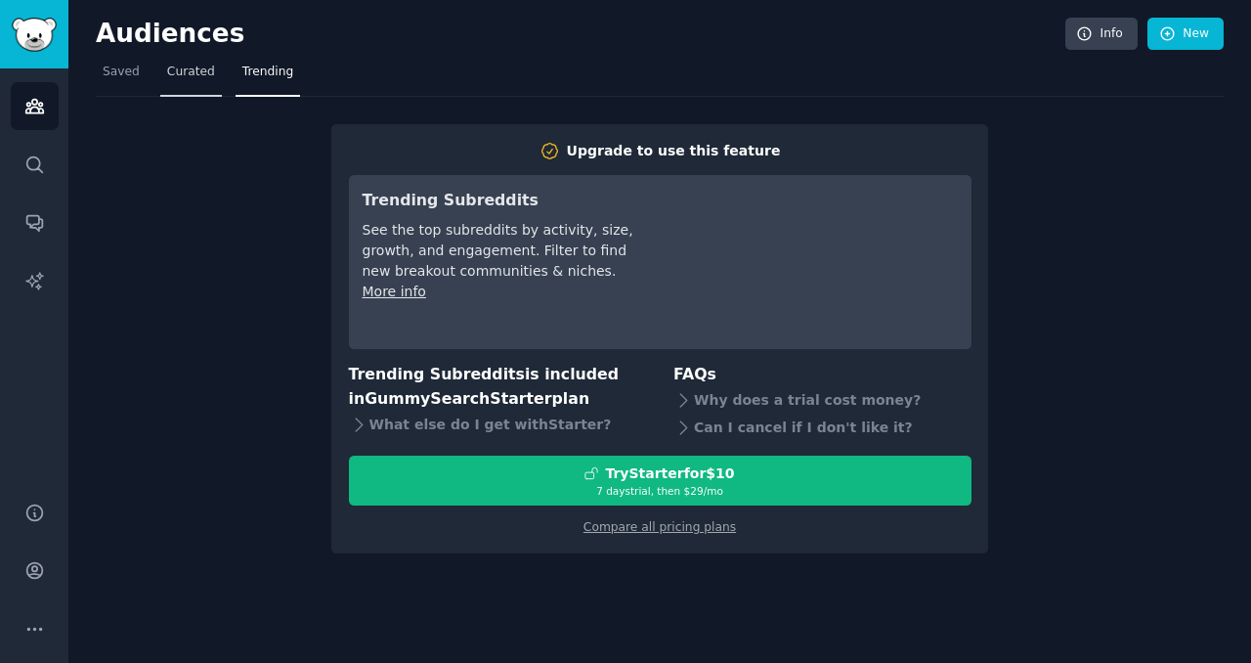
click at [179, 85] on link "Curated" at bounding box center [191, 77] width 62 height 40
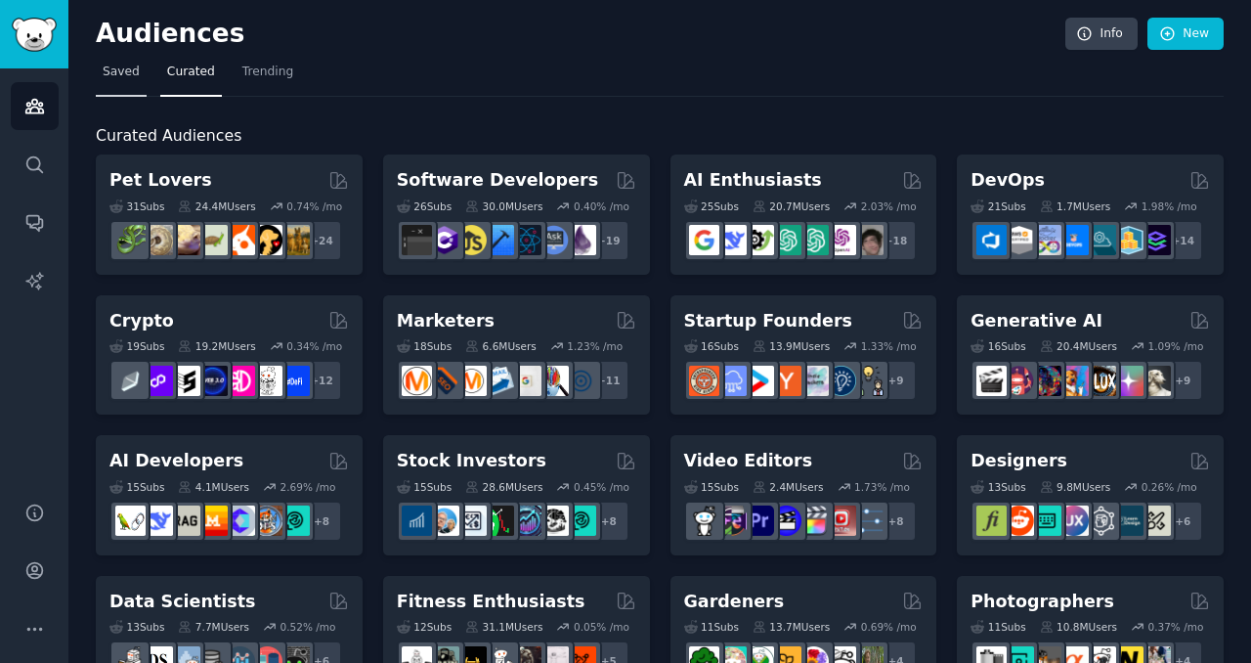
click at [109, 67] on span "Saved" at bounding box center [121, 73] width 37 height 18
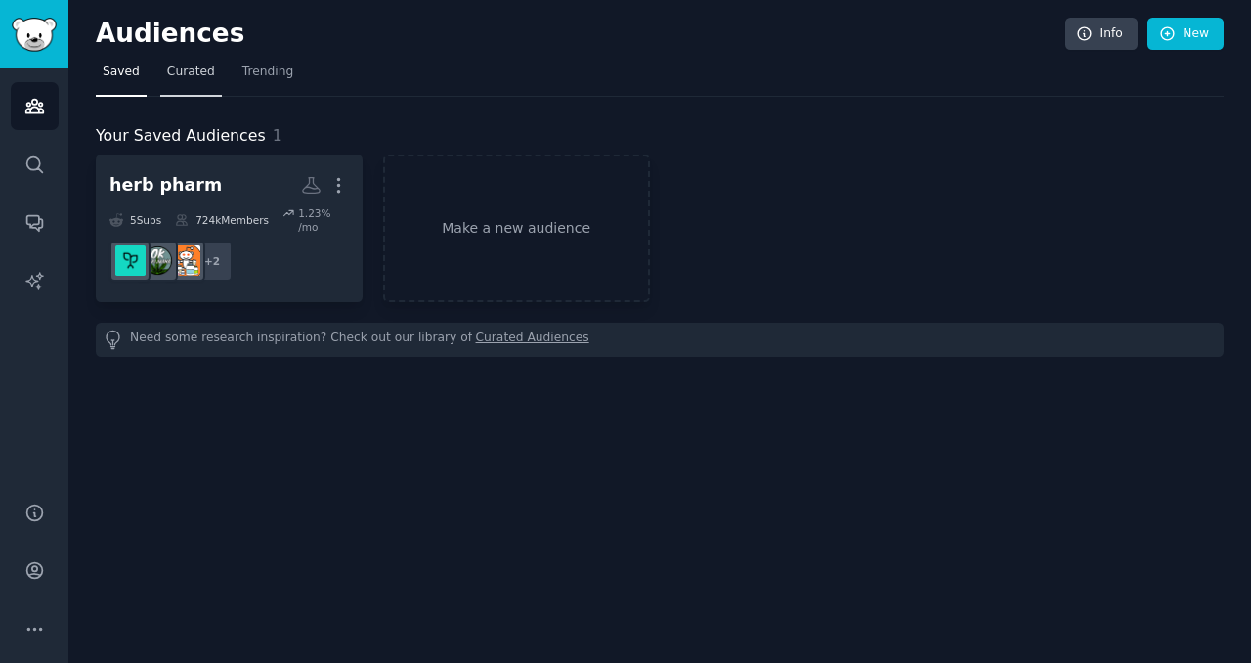
click at [167, 79] on span "Curated" at bounding box center [191, 73] width 48 height 18
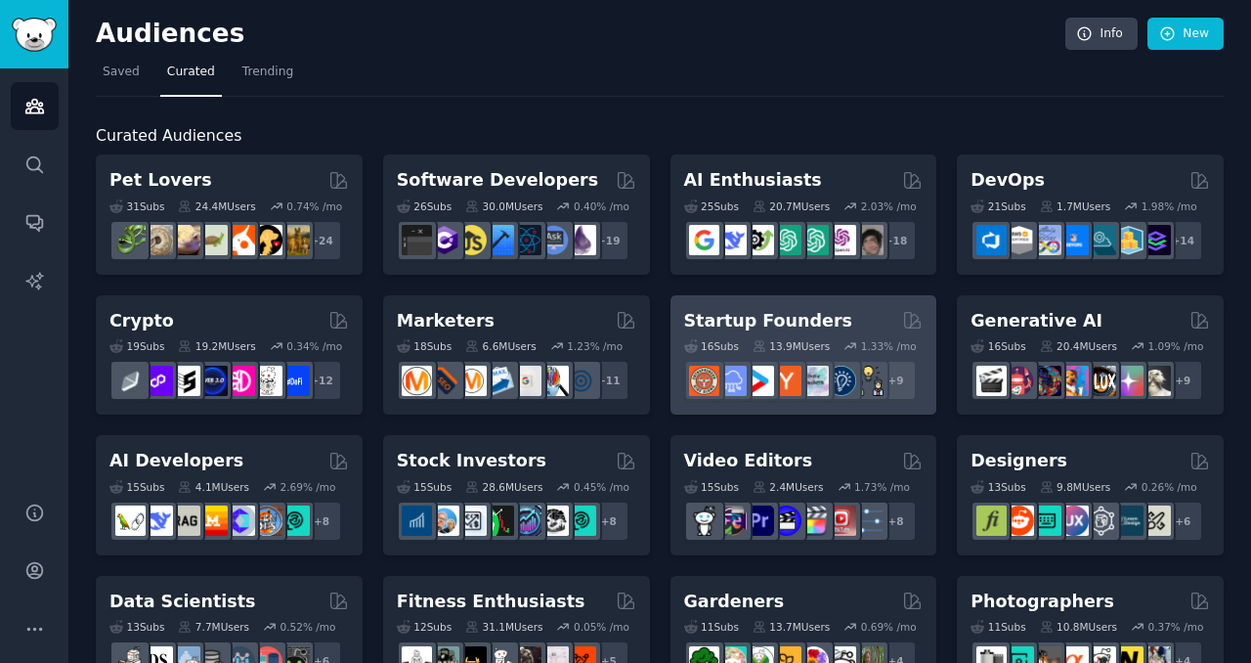
click at [764, 324] on h2 "Startup Founders" at bounding box center [768, 321] width 168 height 24
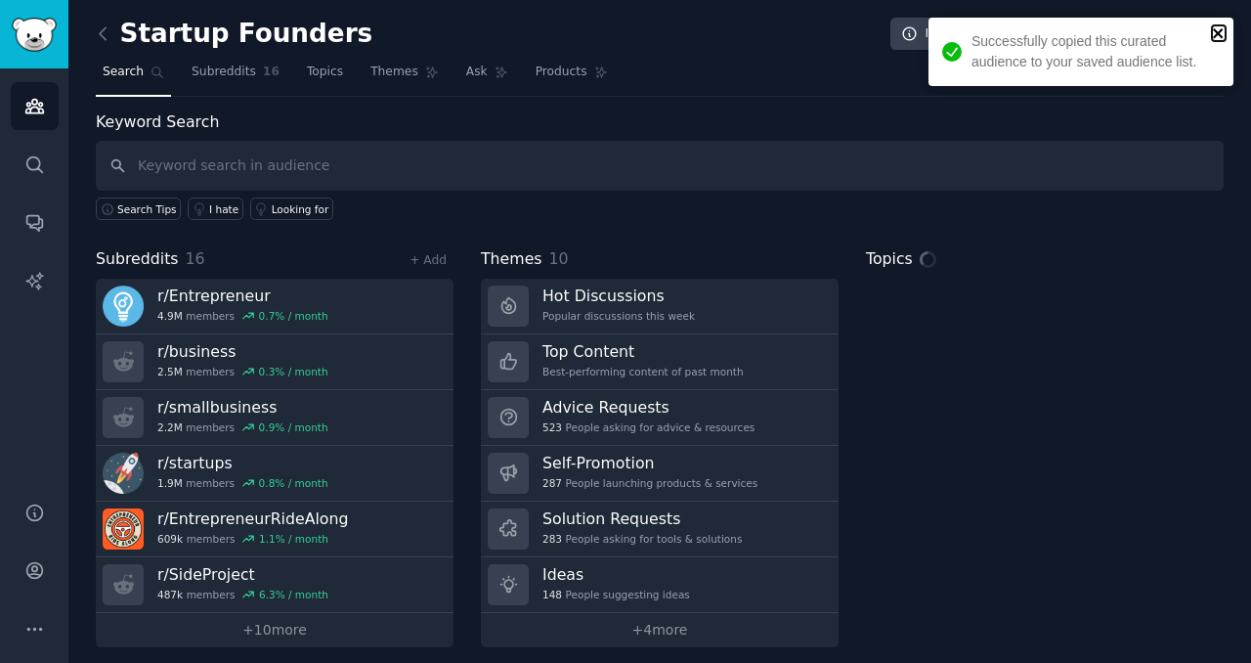
click at [1214, 34] on icon "close" at bounding box center [1219, 33] width 14 height 16
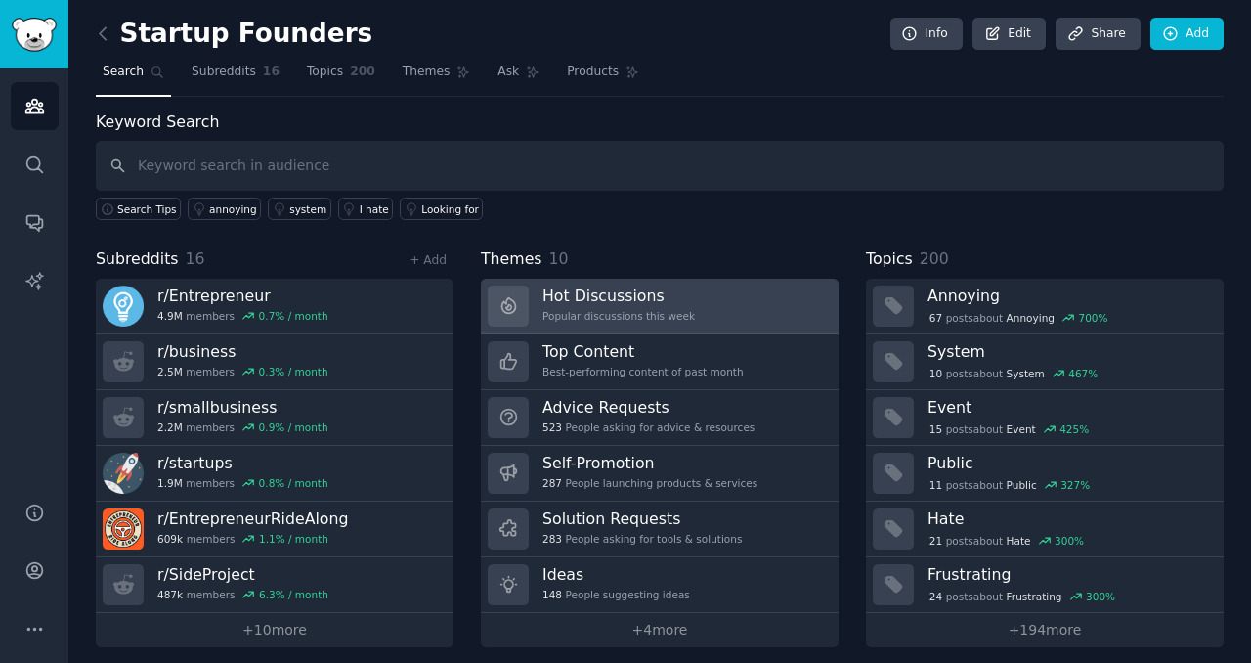
click at [633, 285] on h3 "Hot Discussions" at bounding box center [619, 295] width 152 height 21
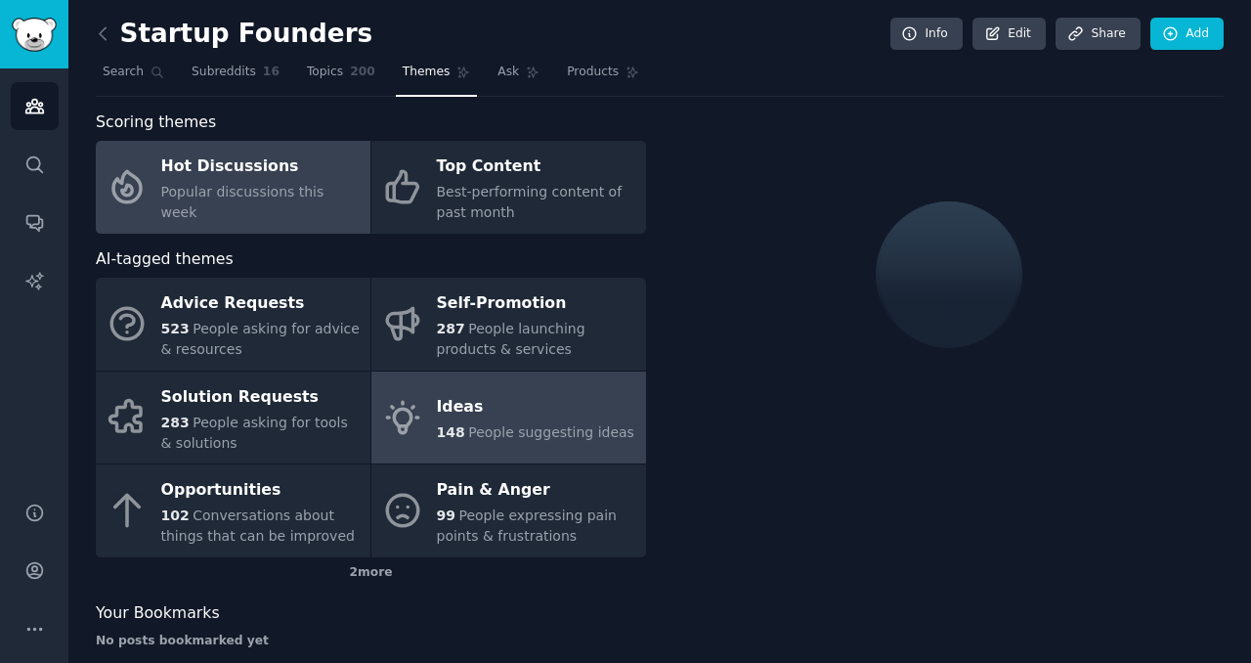
click at [528, 402] on div "Ideas" at bounding box center [535, 407] width 197 height 31
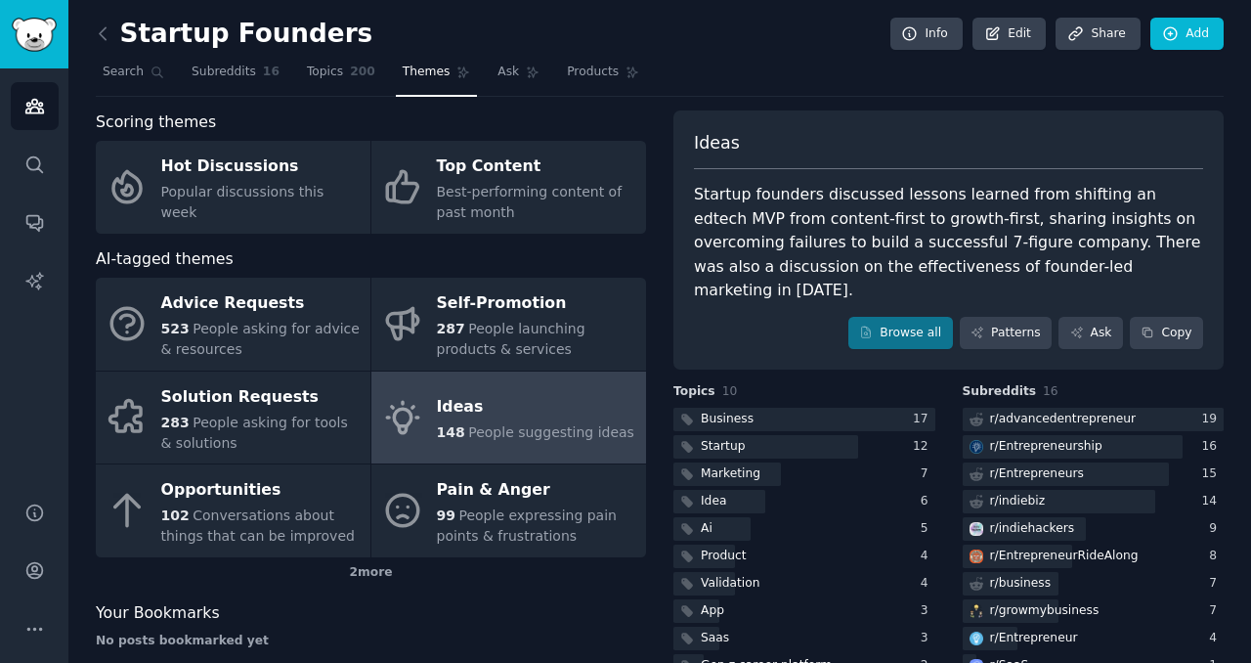
scroll to position [26, 0]
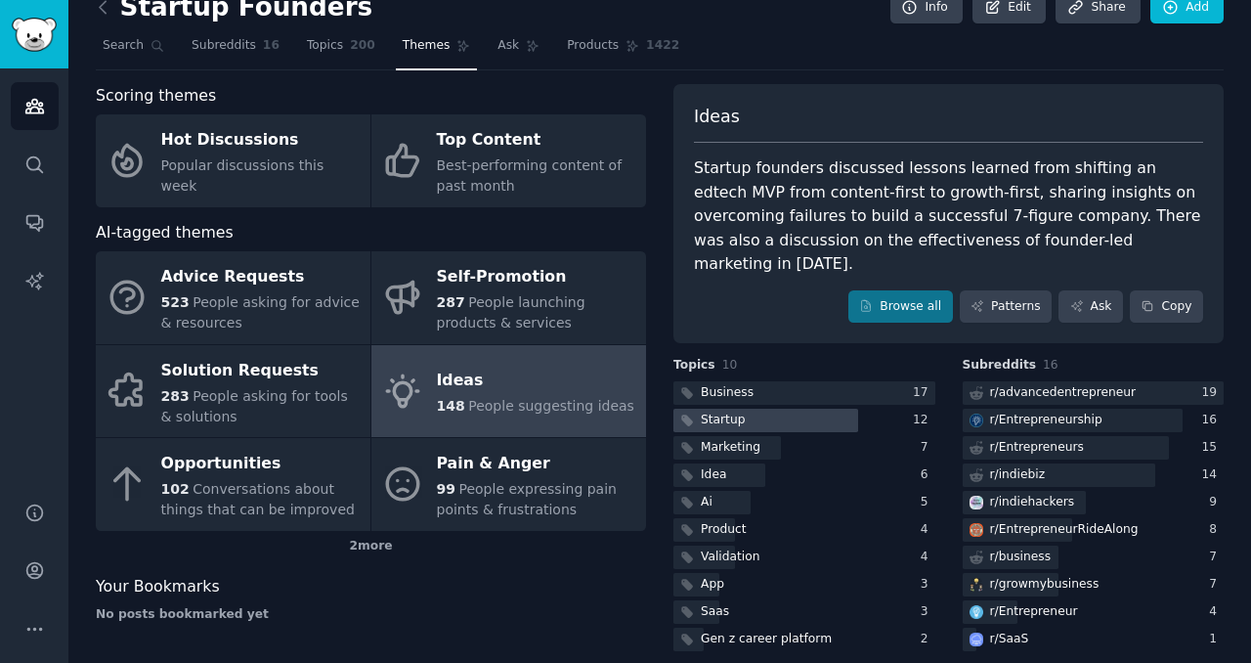
click at [778, 409] on div at bounding box center [765, 421] width 185 height 24
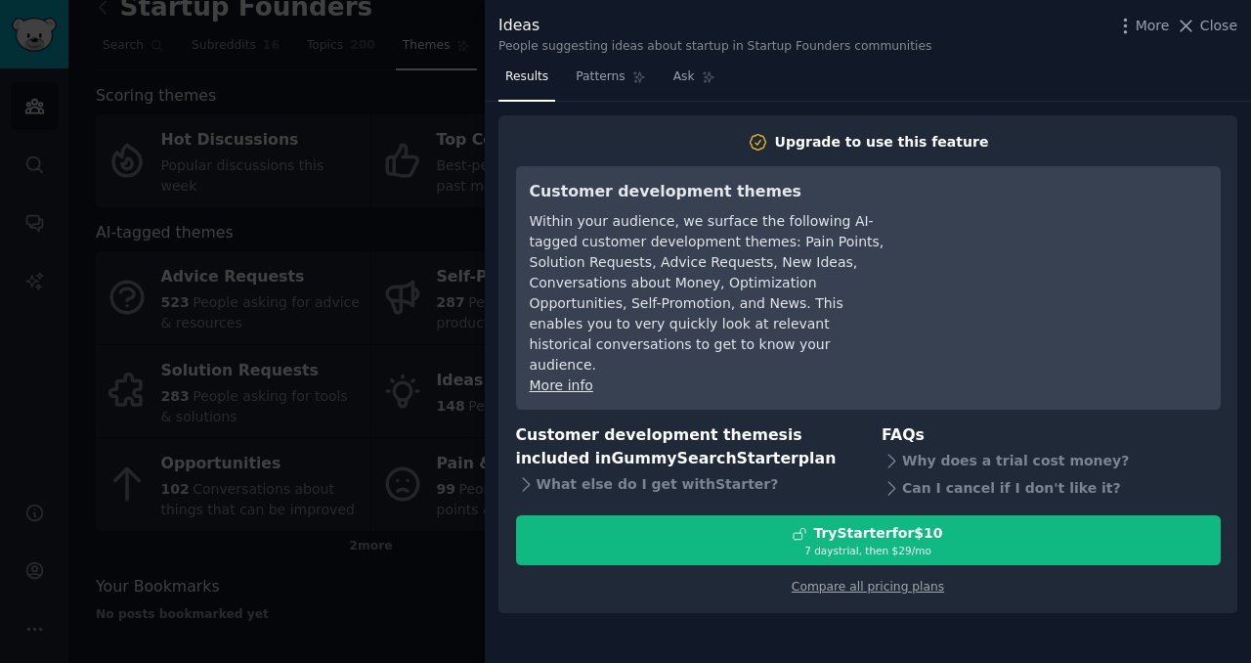
click at [295, 302] on div at bounding box center [625, 331] width 1251 height 663
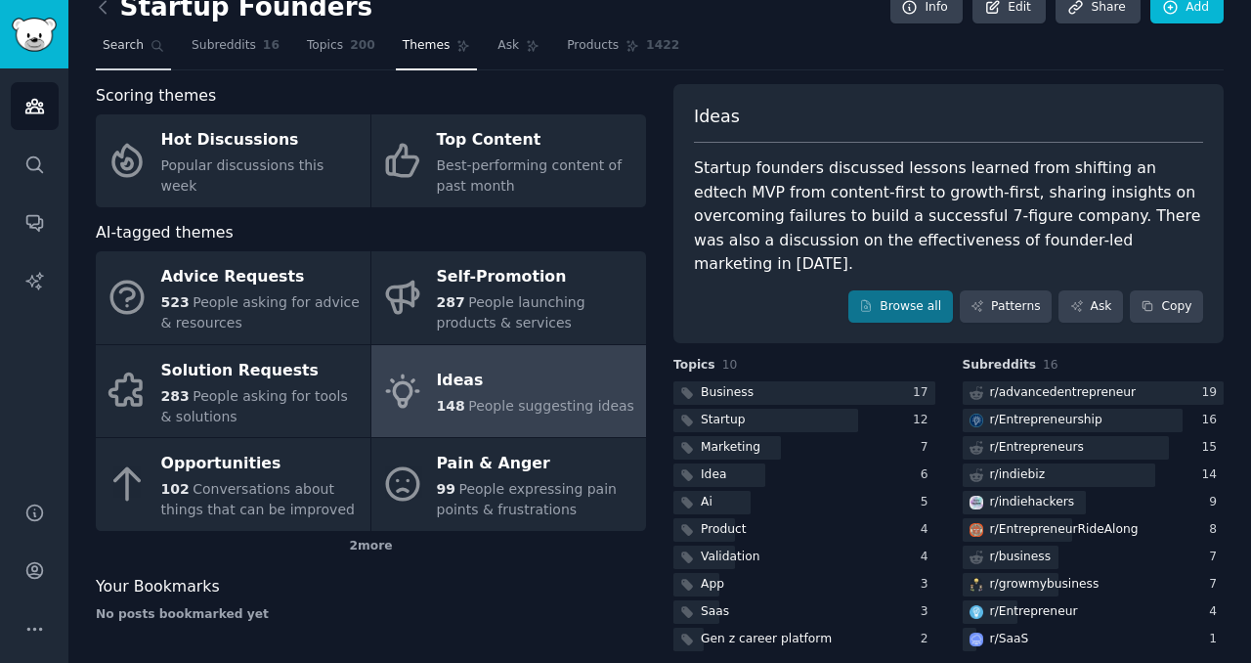
click at [147, 35] on link "Search" at bounding box center [133, 50] width 75 height 40
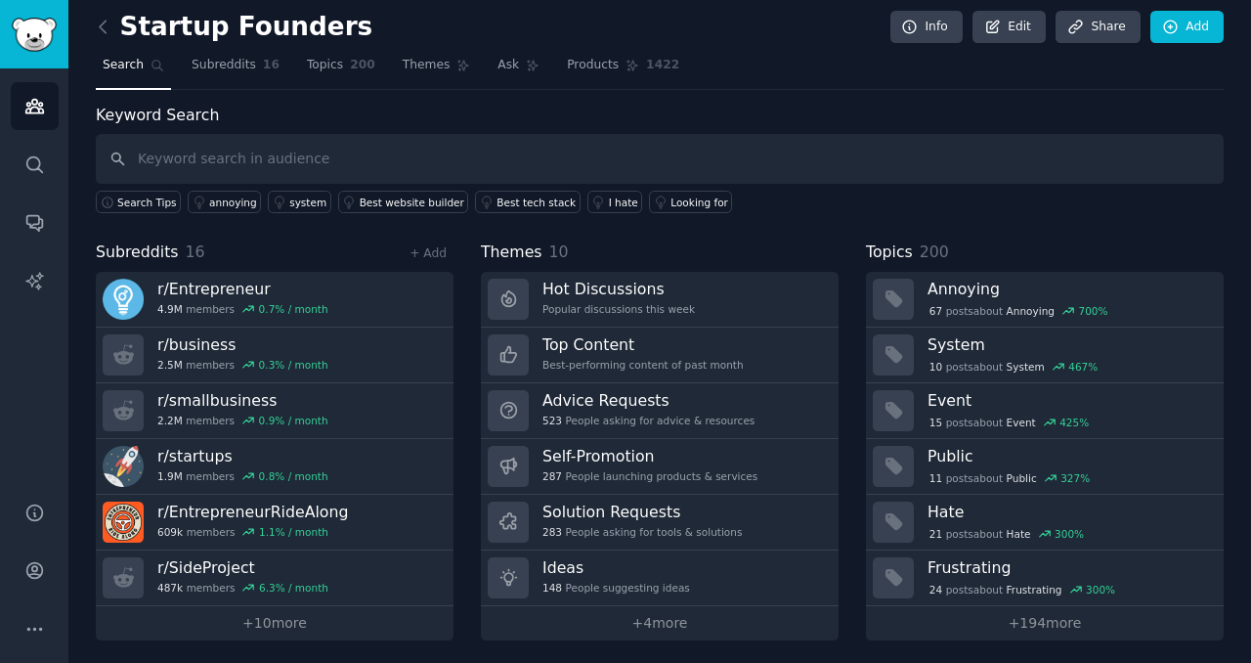
click at [127, 34] on h2 "Startup Founders" at bounding box center [234, 27] width 277 height 31
click at [115, 30] on link at bounding box center [108, 27] width 24 height 31
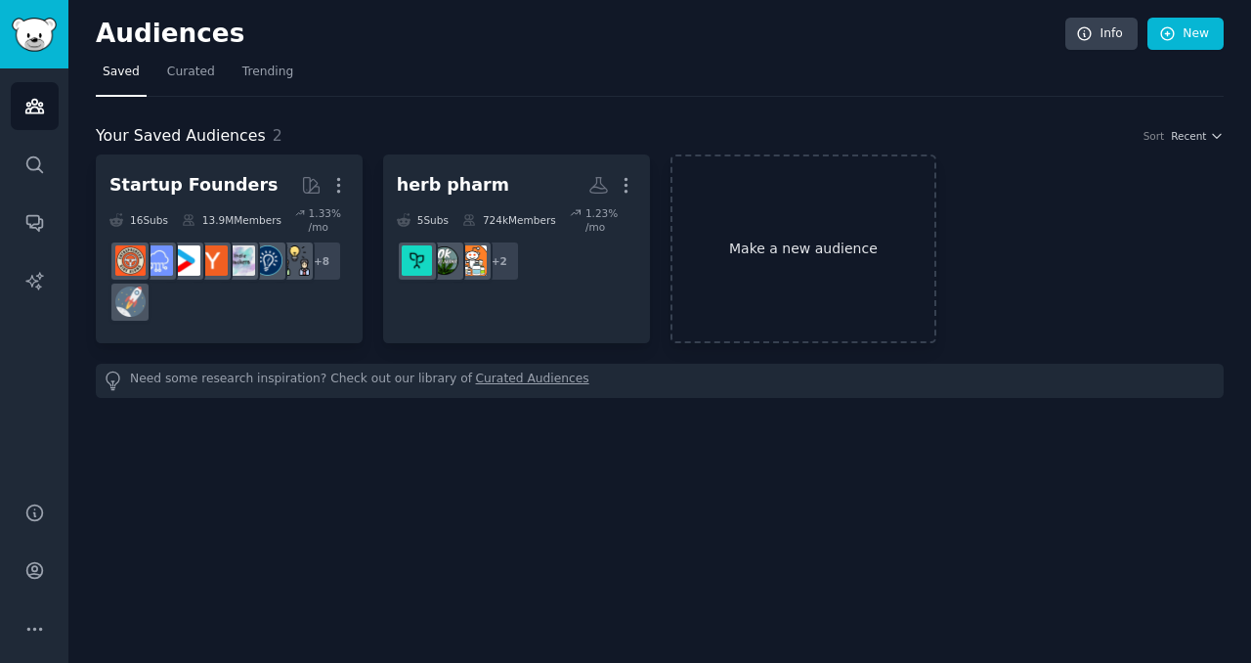
click at [712, 231] on link "Make a new audience" at bounding box center [804, 248] width 267 height 189
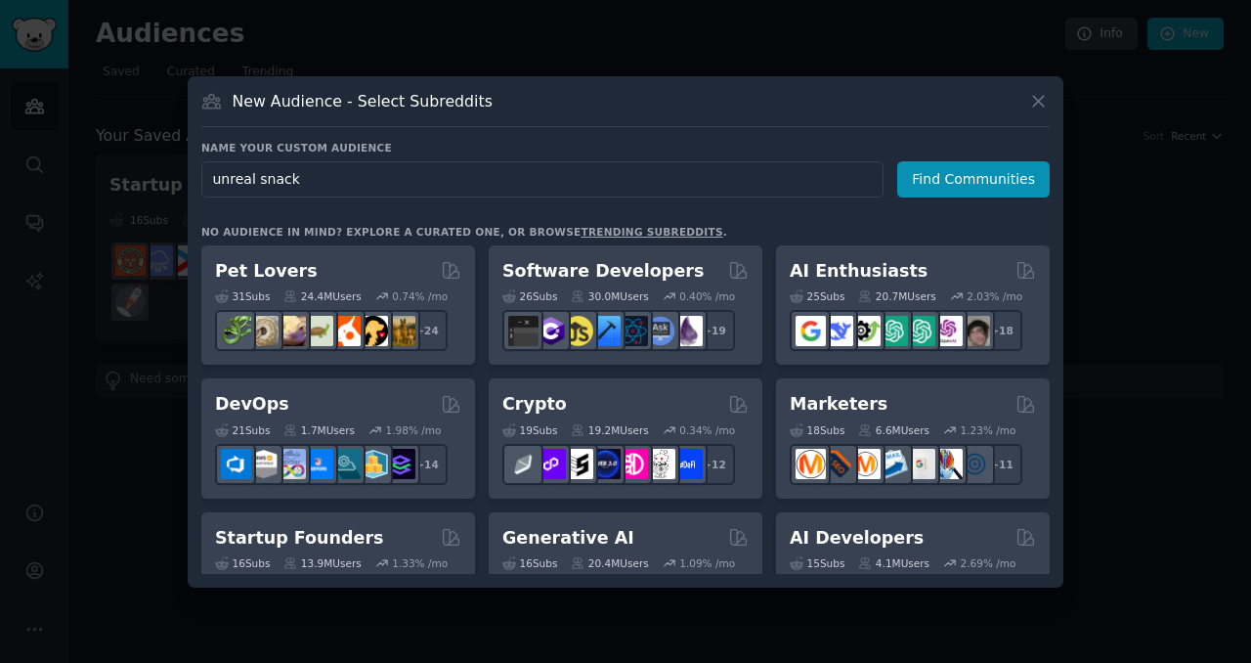
type input "unreal snacks"
click button "Find Communities" at bounding box center [973, 179] width 152 height 36
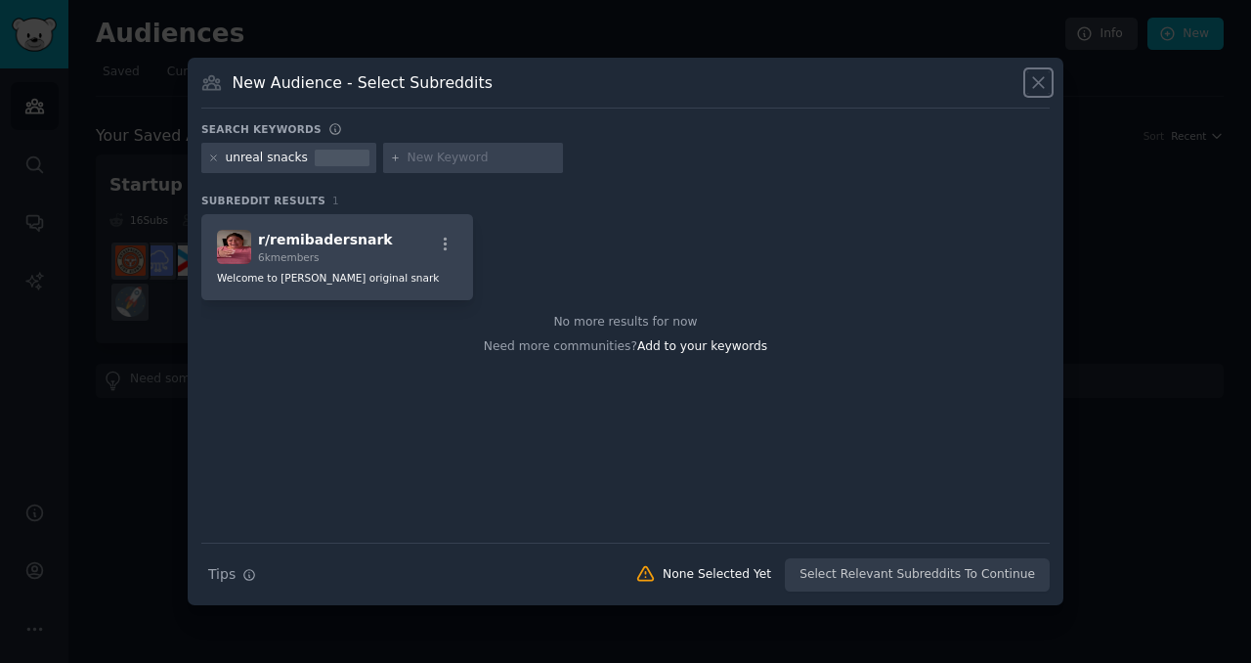
click at [1036, 87] on icon at bounding box center [1038, 82] width 21 height 21
